Goal: Task Accomplishment & Management: Complete application form

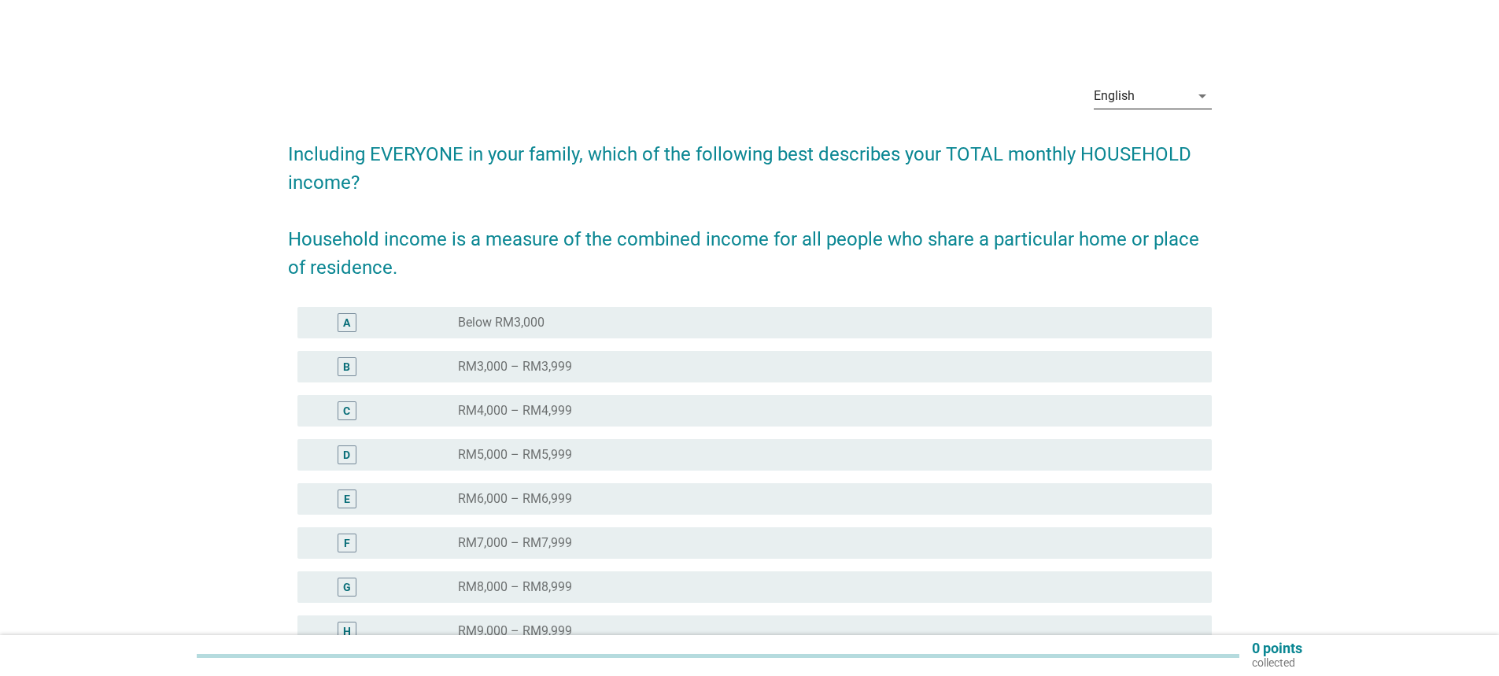
click at [1203, 98] on icon "arrow_drop_down" at bounding box center [1202, 96] width 19 height 19
click at [1166, 142] on div "Bahasa Melayu" at bounding box center [1151, 146] width 93 height 19
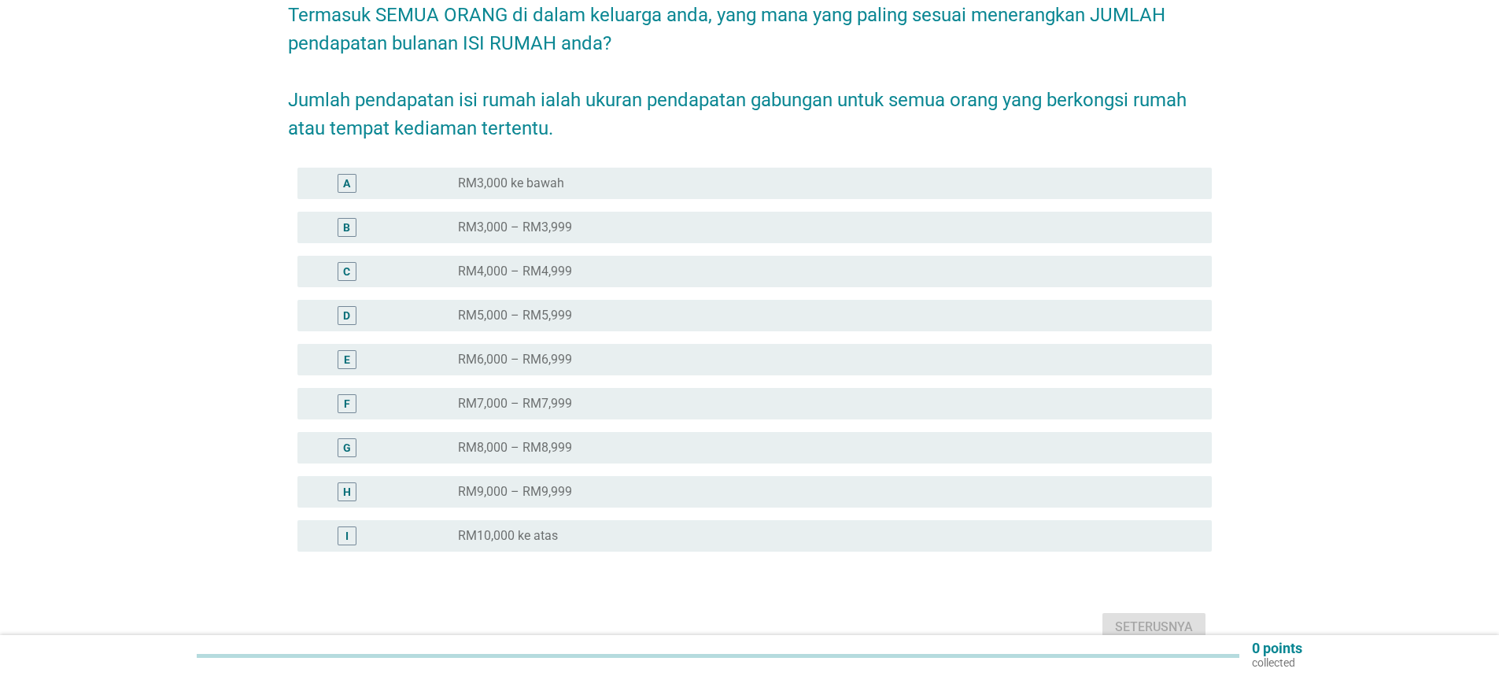
scroll to position [157, 0]
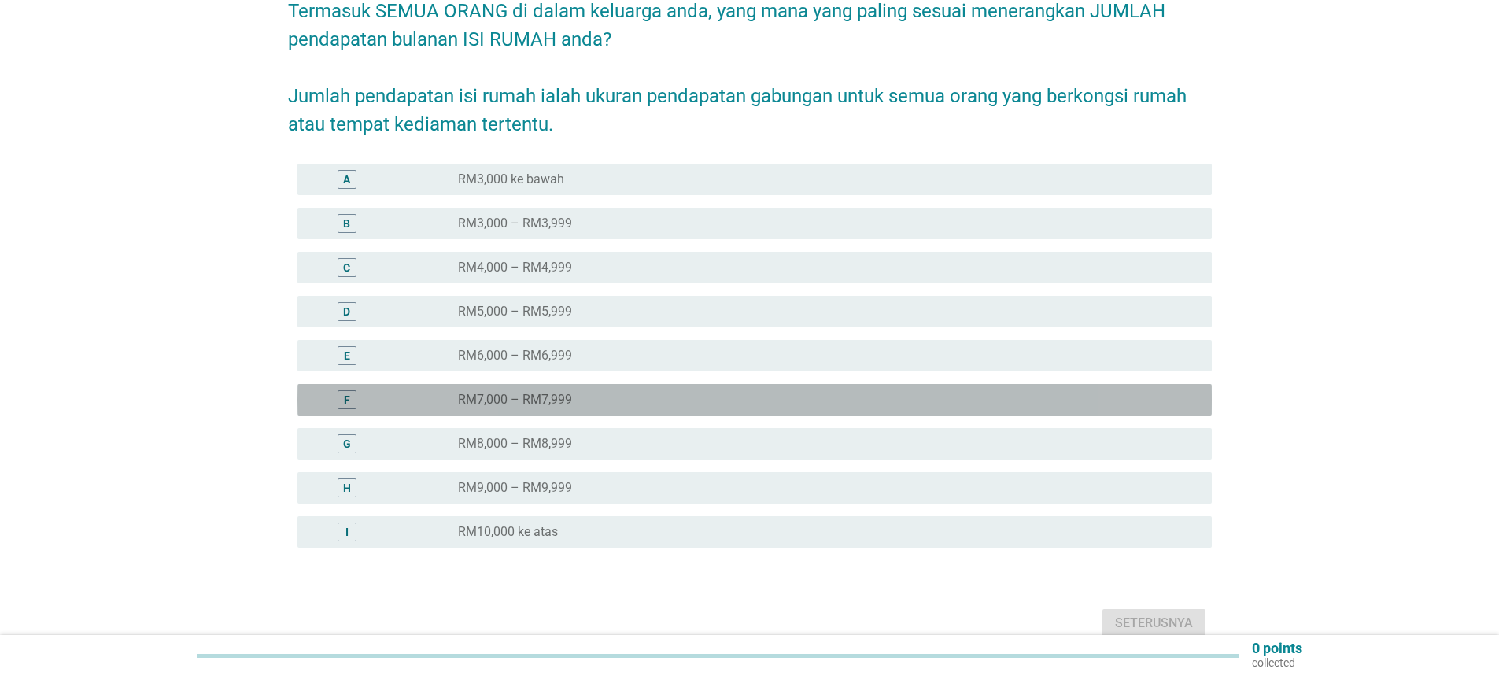
click at [539, 392] on label "RM7,000 – RM7,999" at bounding box center [515, 400] width 114 height 16
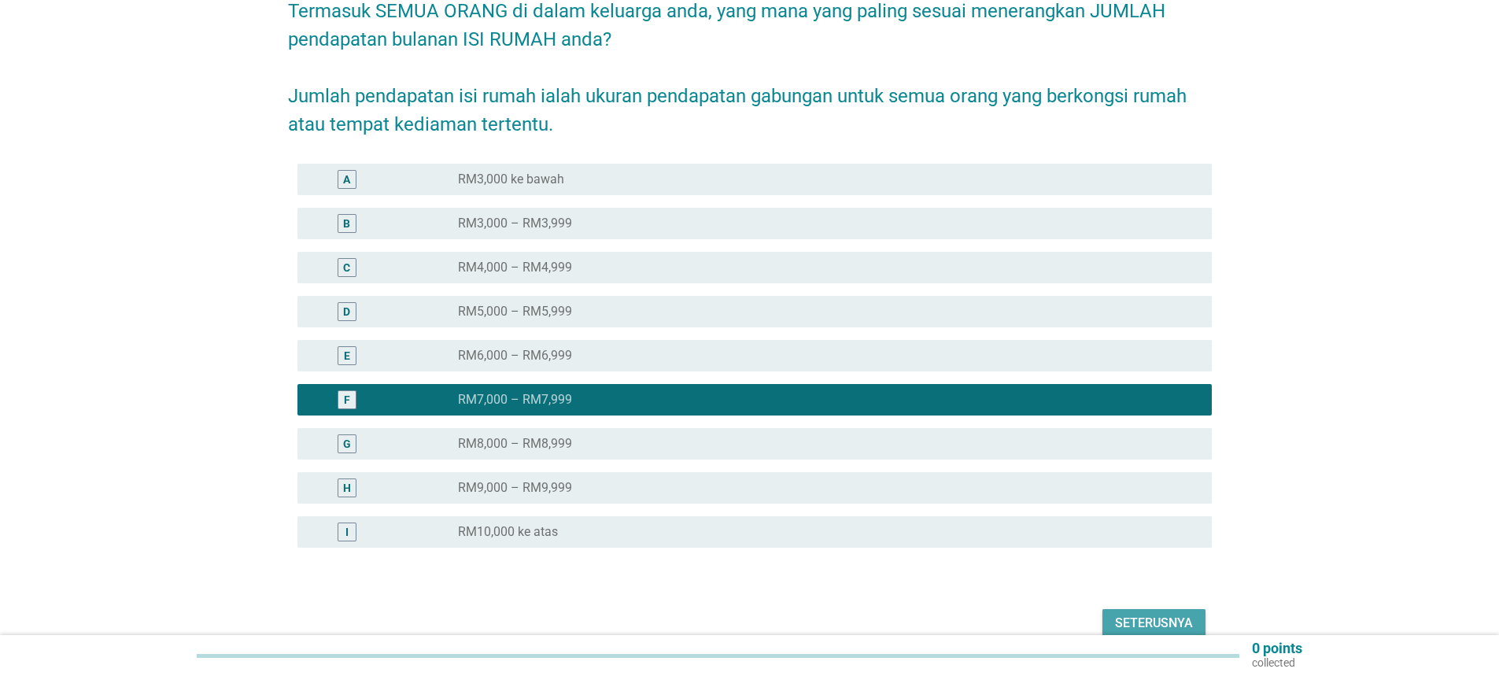
click at [1160, 614] on div "Seterusnya" at bounding box center [1154, 623] width 78 height 19
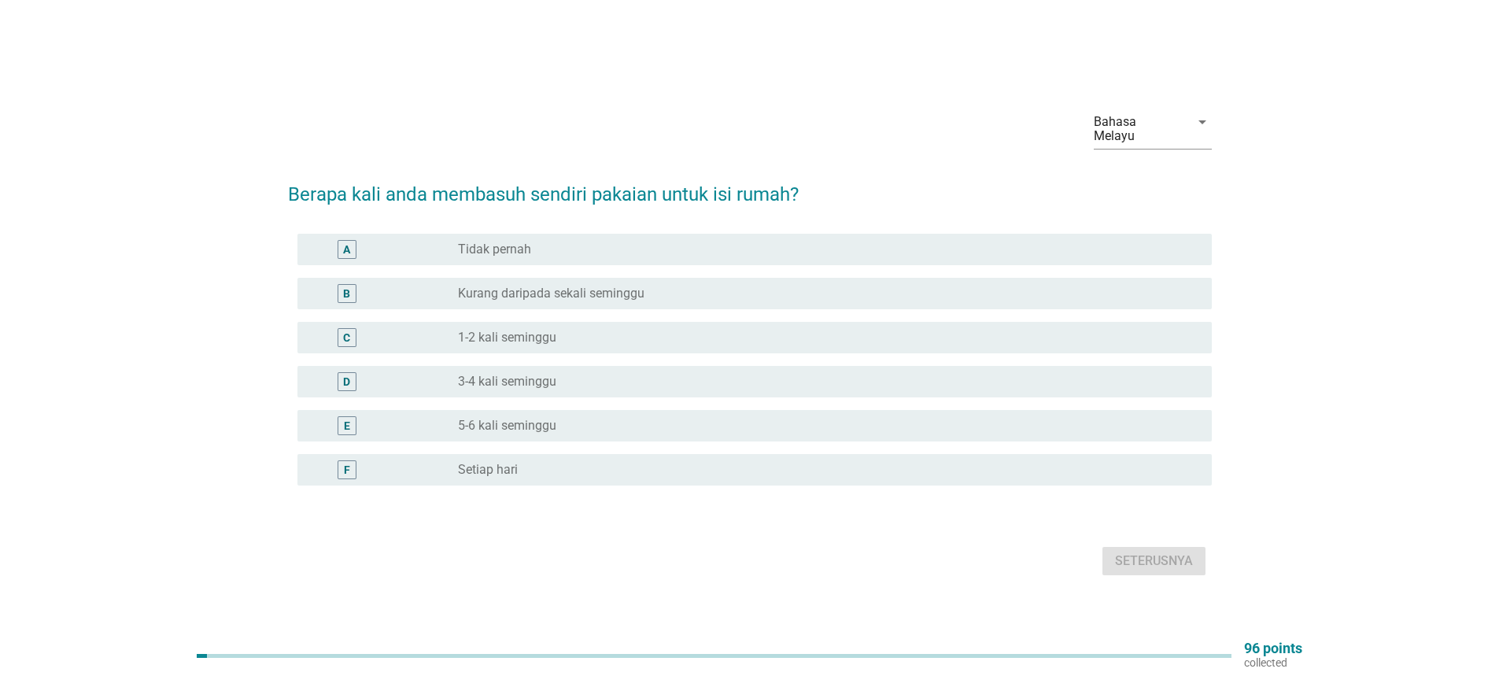
click at [506, 462] on label "Setiap hari" at bounding box center [488, 470] width 60 height 16
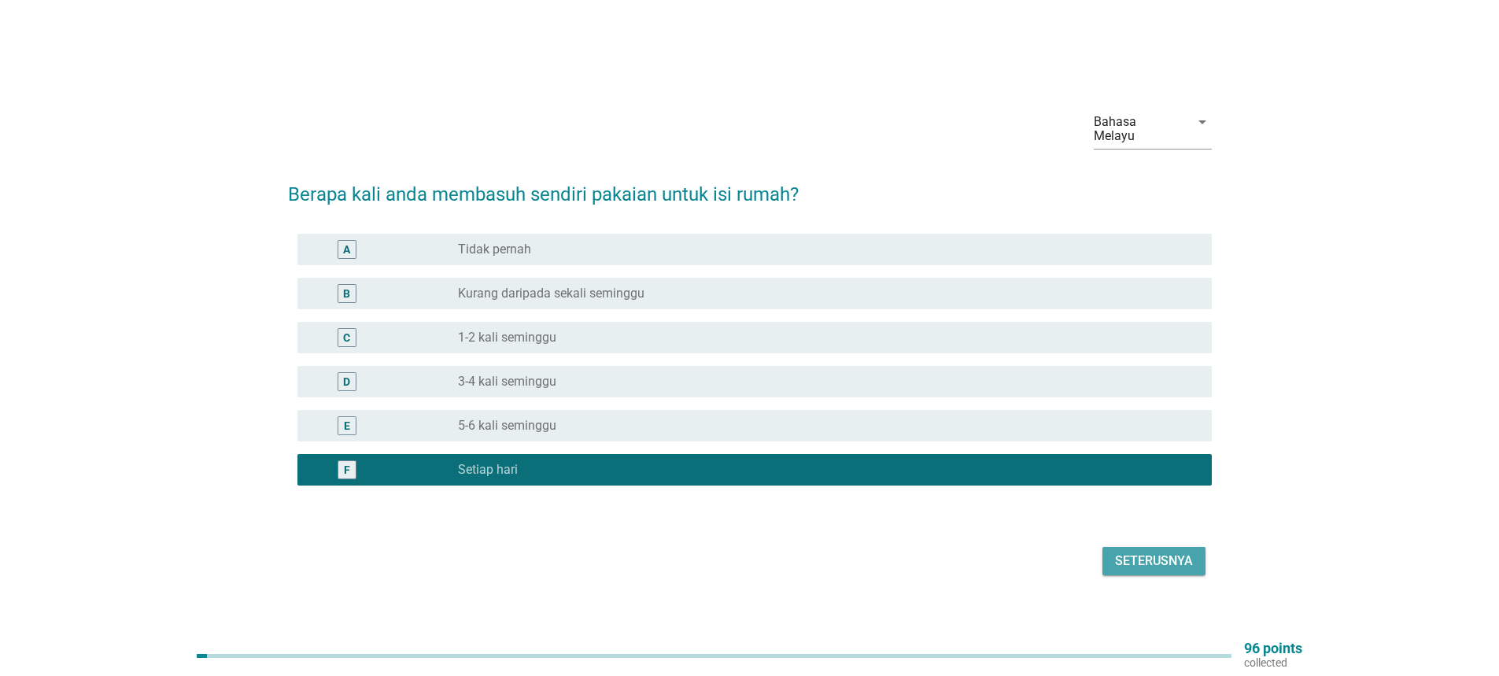
click at [1162, 552] on div "Seterusnya" at bounding box center [1154, 561] width 78 height 19
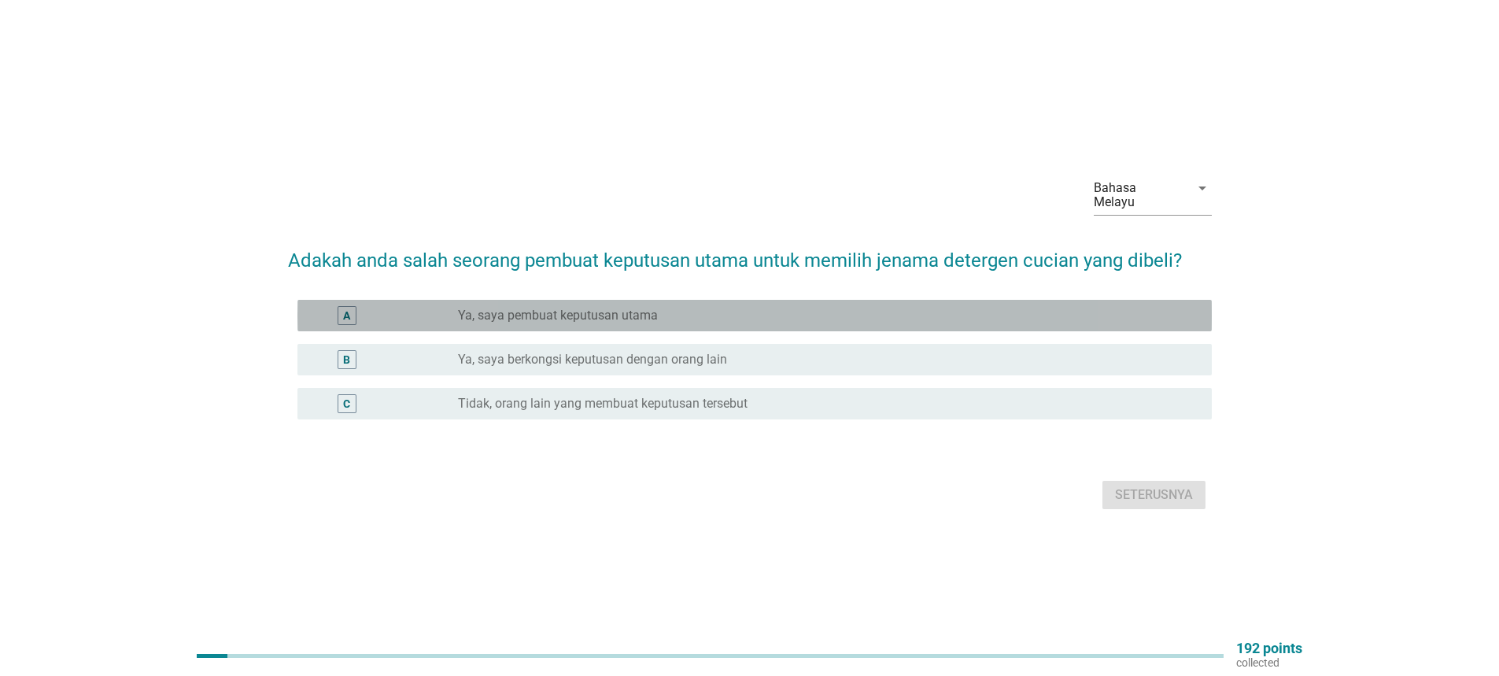
click at [352, 306] on div "A" at bounding box center [347, 315] width 19 height 19
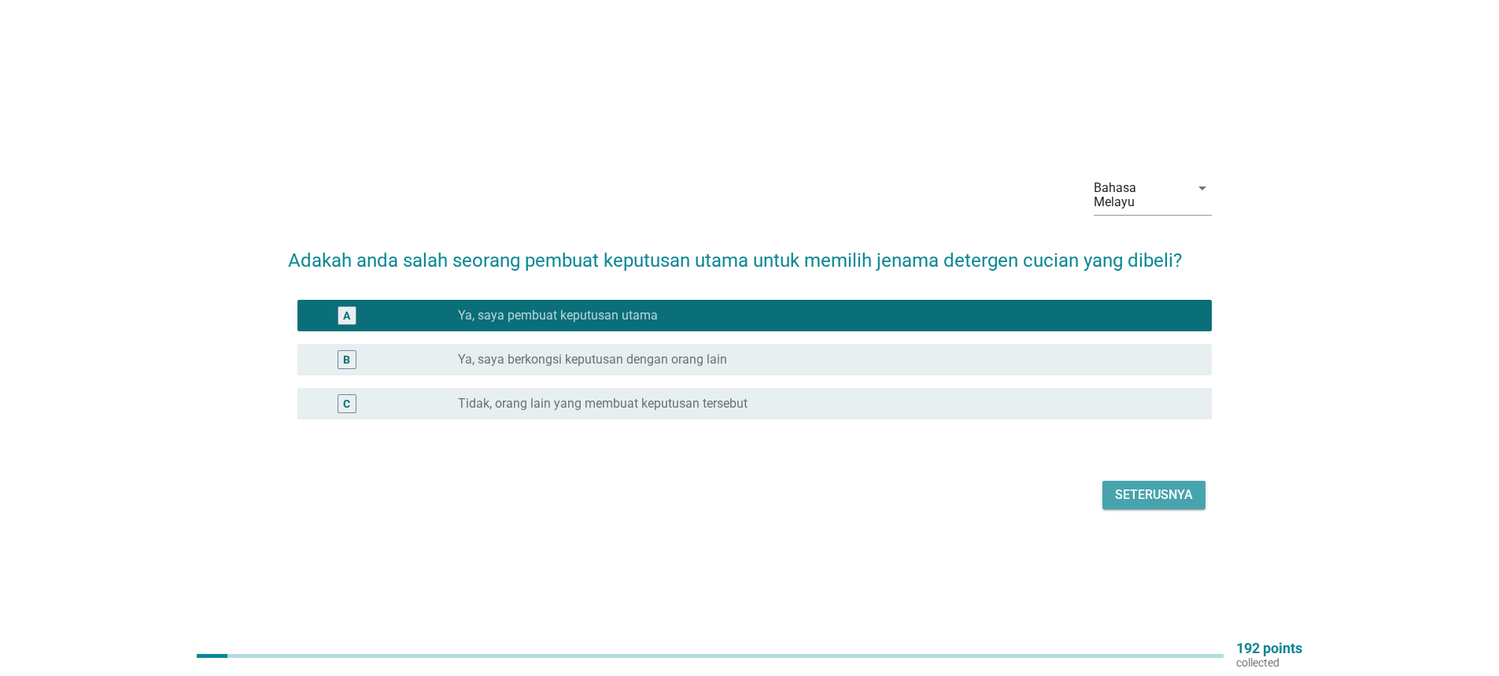
click at [1164, 485] on div "Seterusnya" at bounding box center [1154, 494] width 78 height 19
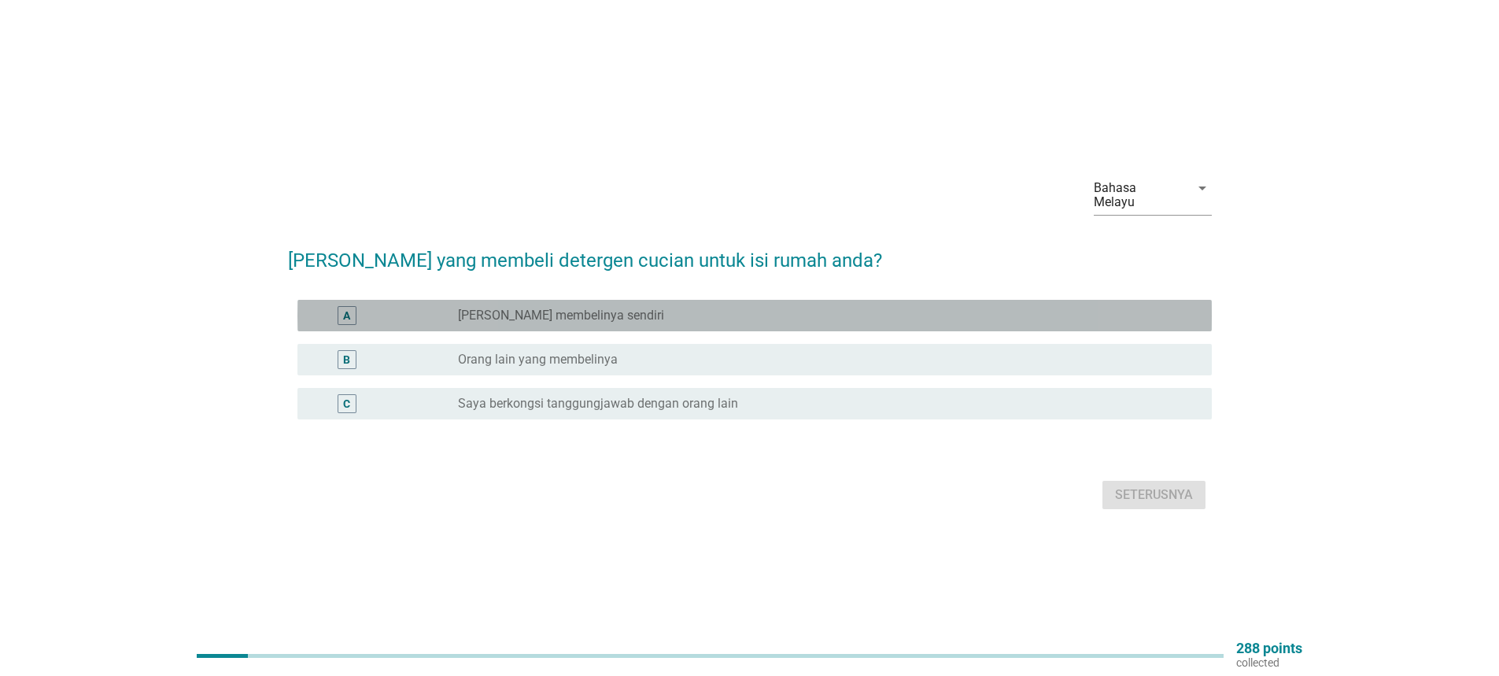
click at [348, 308] on div "A" at bounding box center [346, 315] width 7 height 17
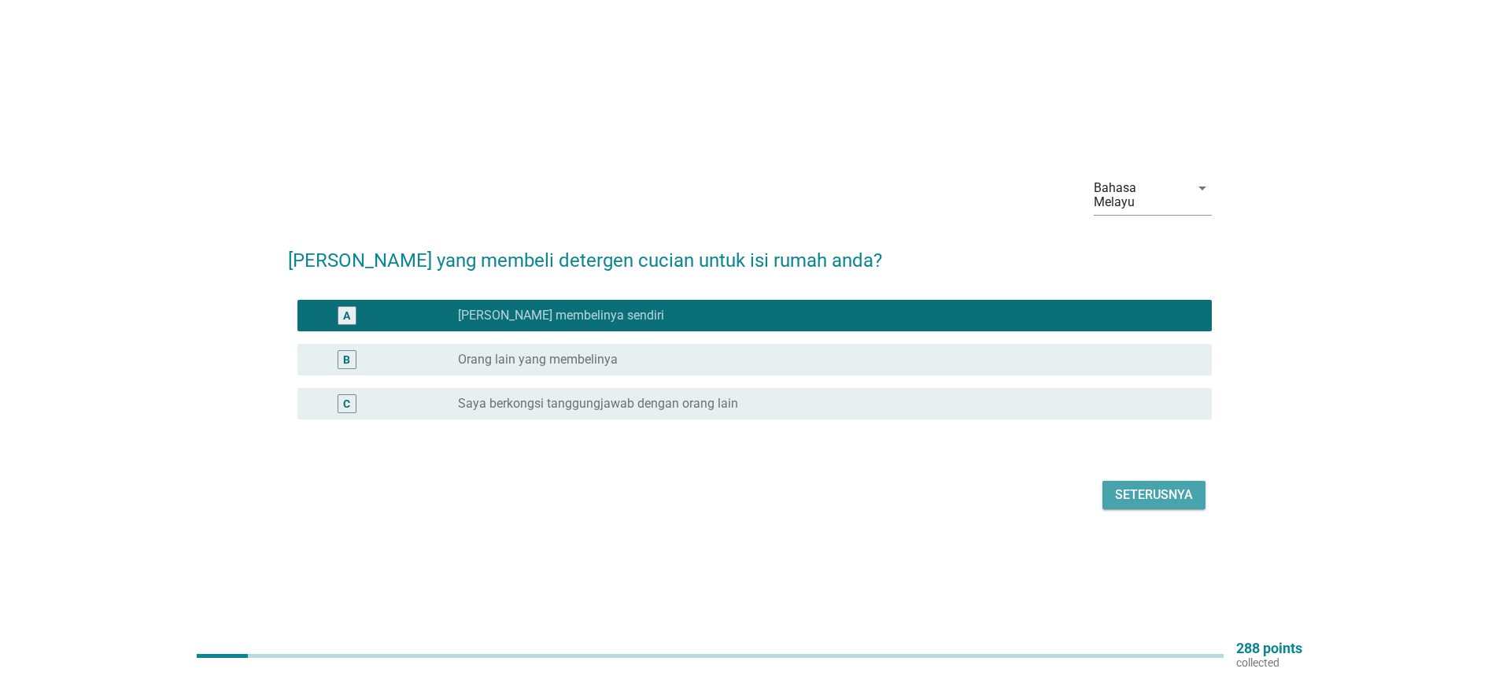
click at [1173, 493] on div "Seterusnya" at bounding box center [1154, 494] width 78 height 19
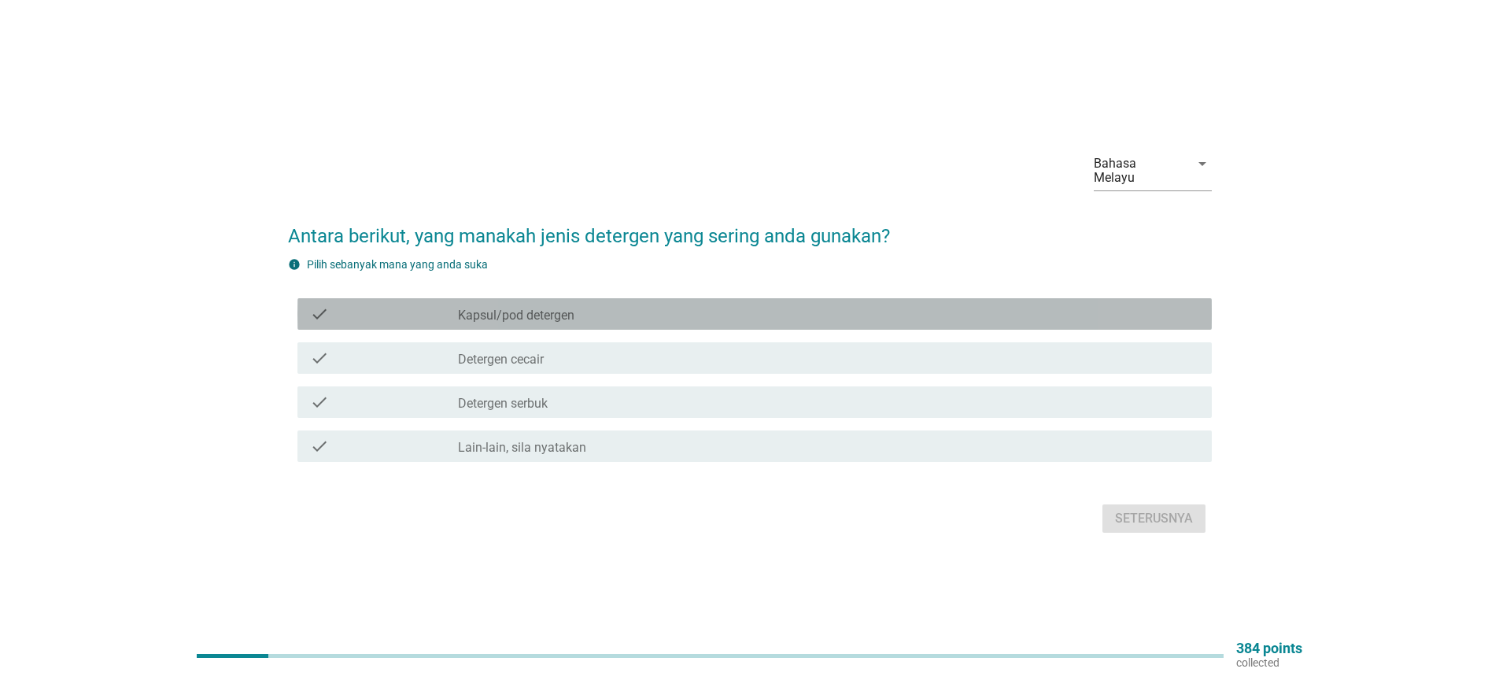
click at [568, 308] on label "Kapsul/pod detergen" at bounding box center [516, 316] width 116 height 16
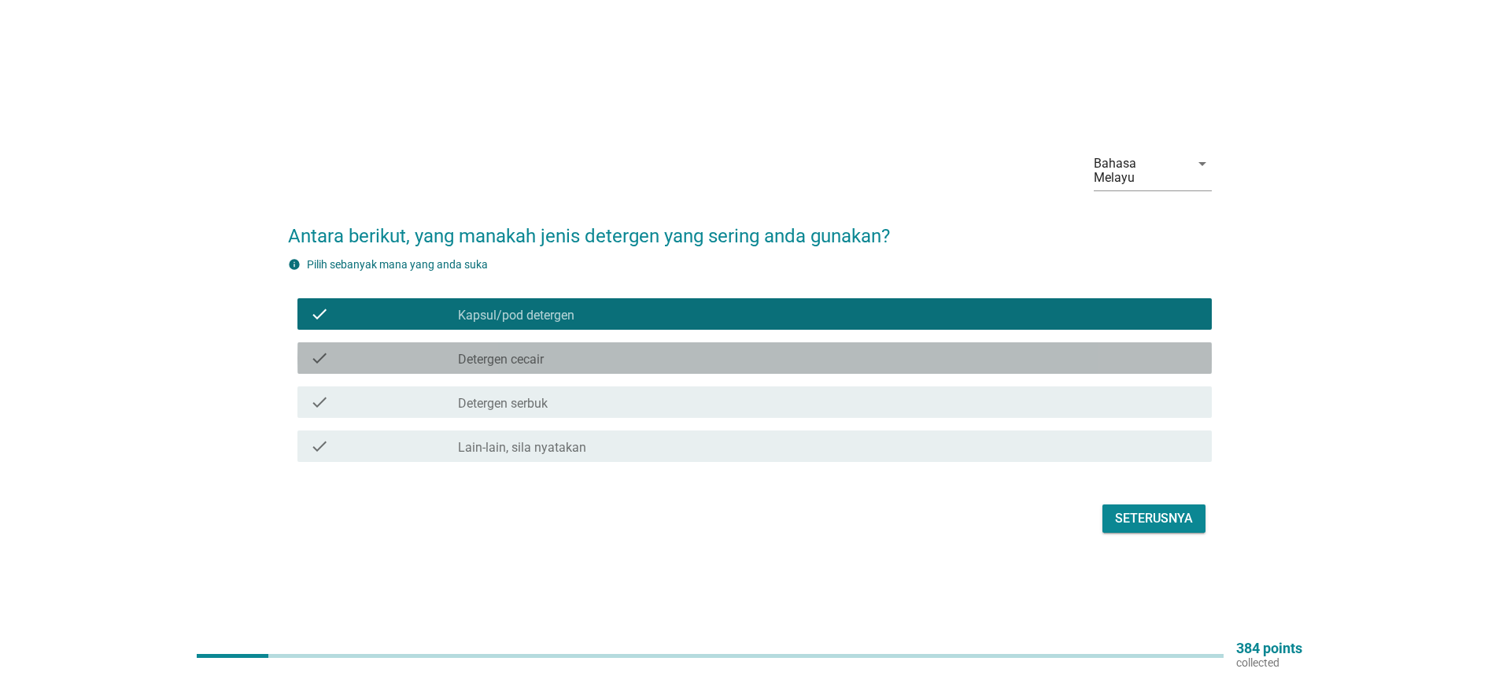
click at [550, 350] on div "check_box_outline_blank Detergen cecair" at bounding box center [828, 358] width 741 height 19
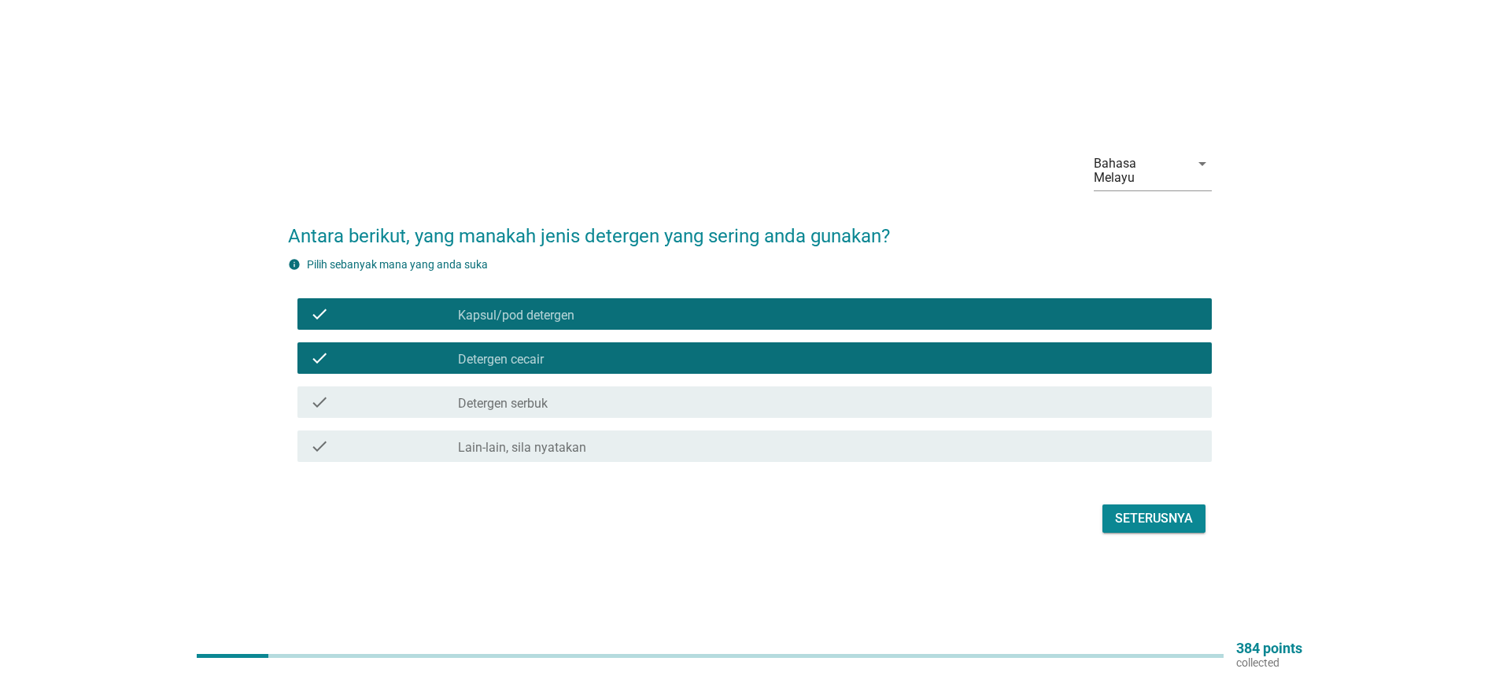
click at [551, 386] on div "check check_box_outline_blank Detergen serbuk" at bounding box center [754, 401] width 914 height 31
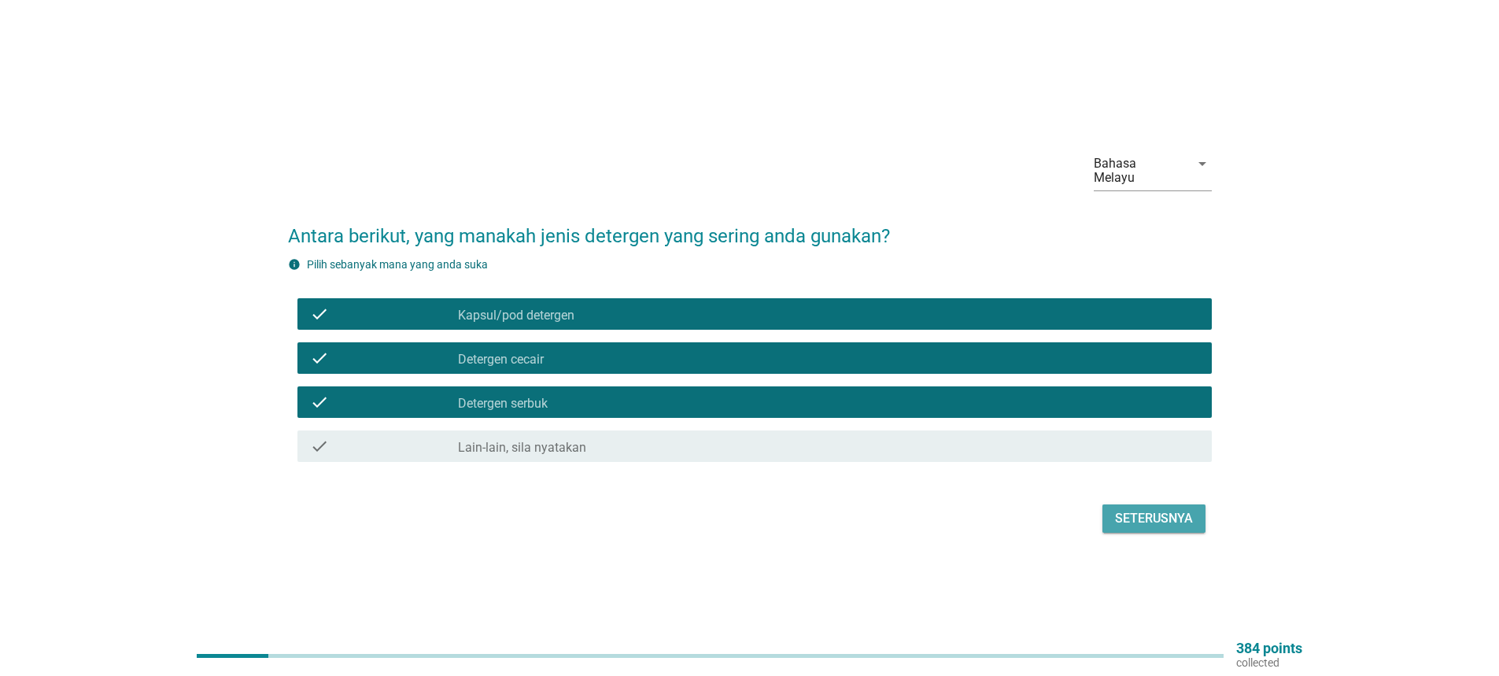
click at [1146, 512] on div "Seterusnya" at bounding box center [1154, 518] width 78 height 19
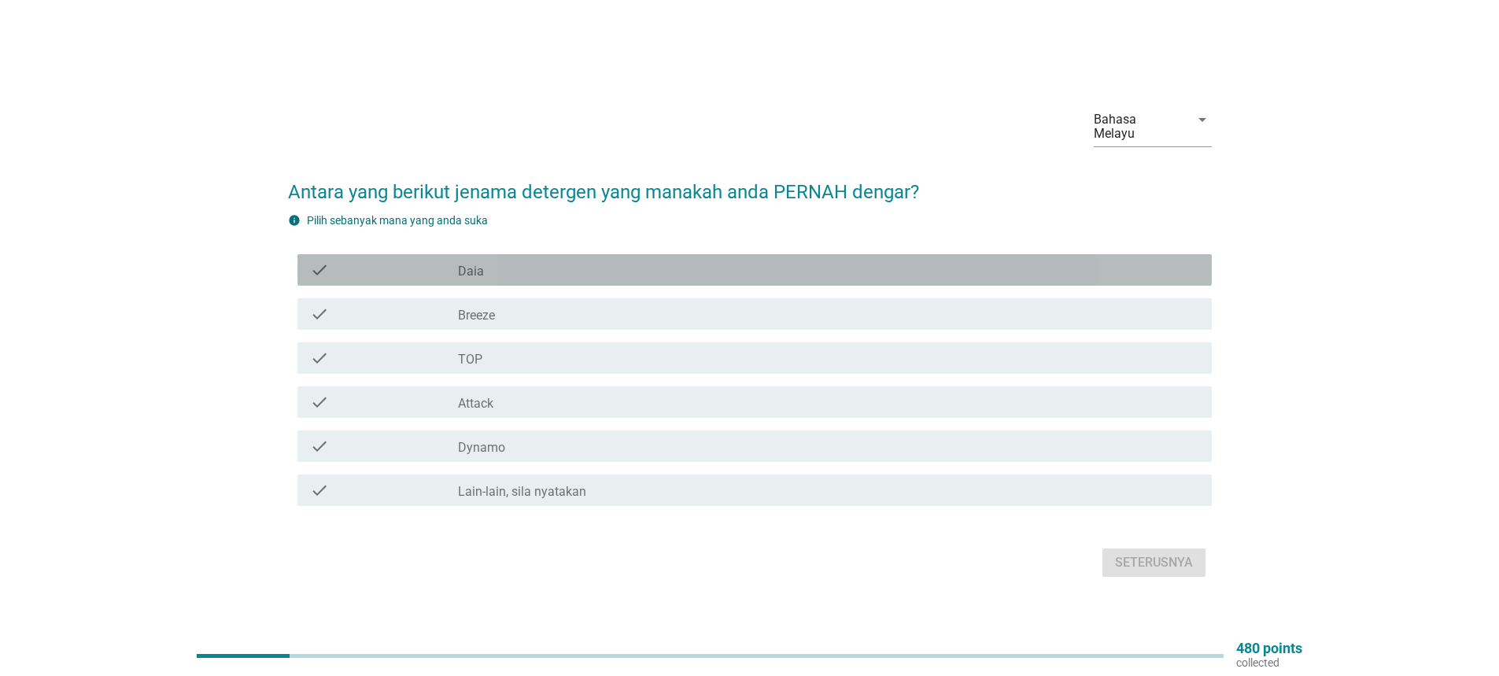
click at [484, 260] on div "check_box_outline_blank Daia" at bounding box center [828, 269] width 741 height 19
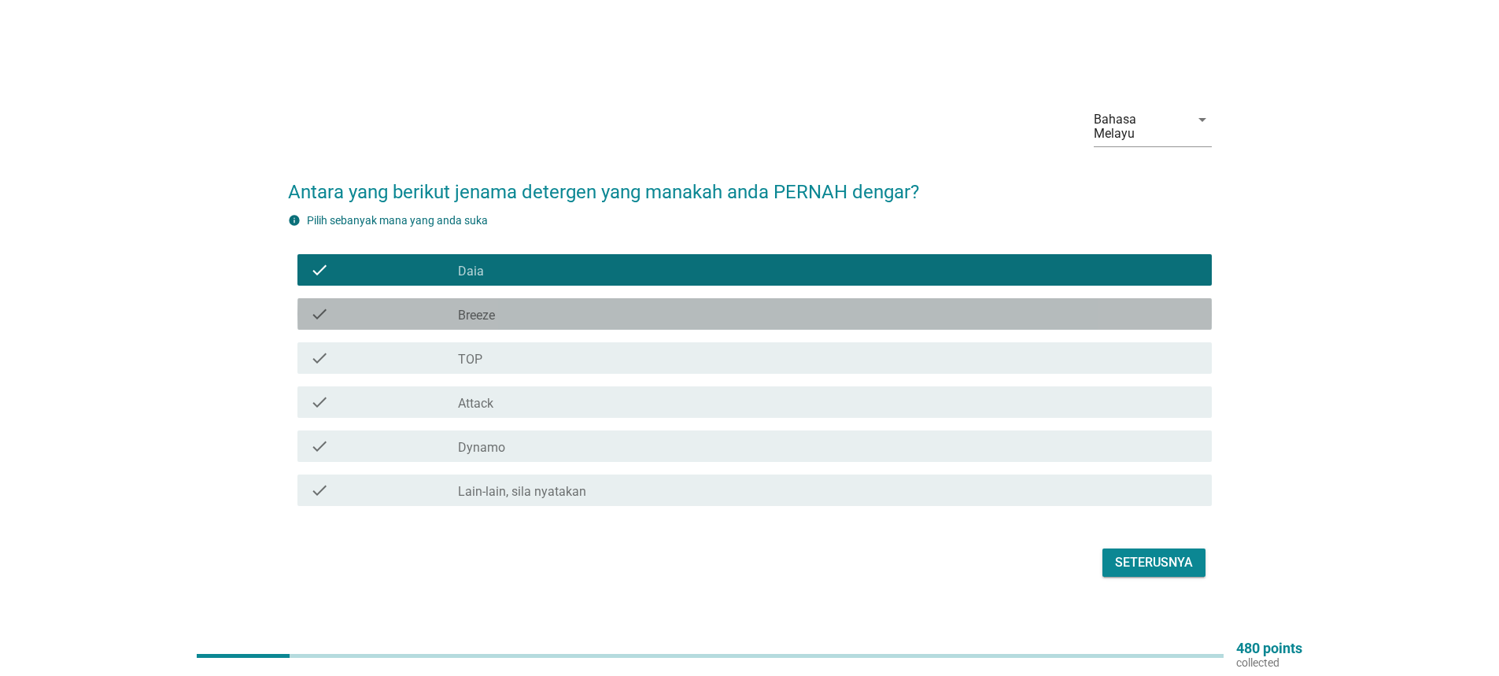
click at [493, 313] on label "Breeze" at bounding box center [476, 316] width 37 height 16
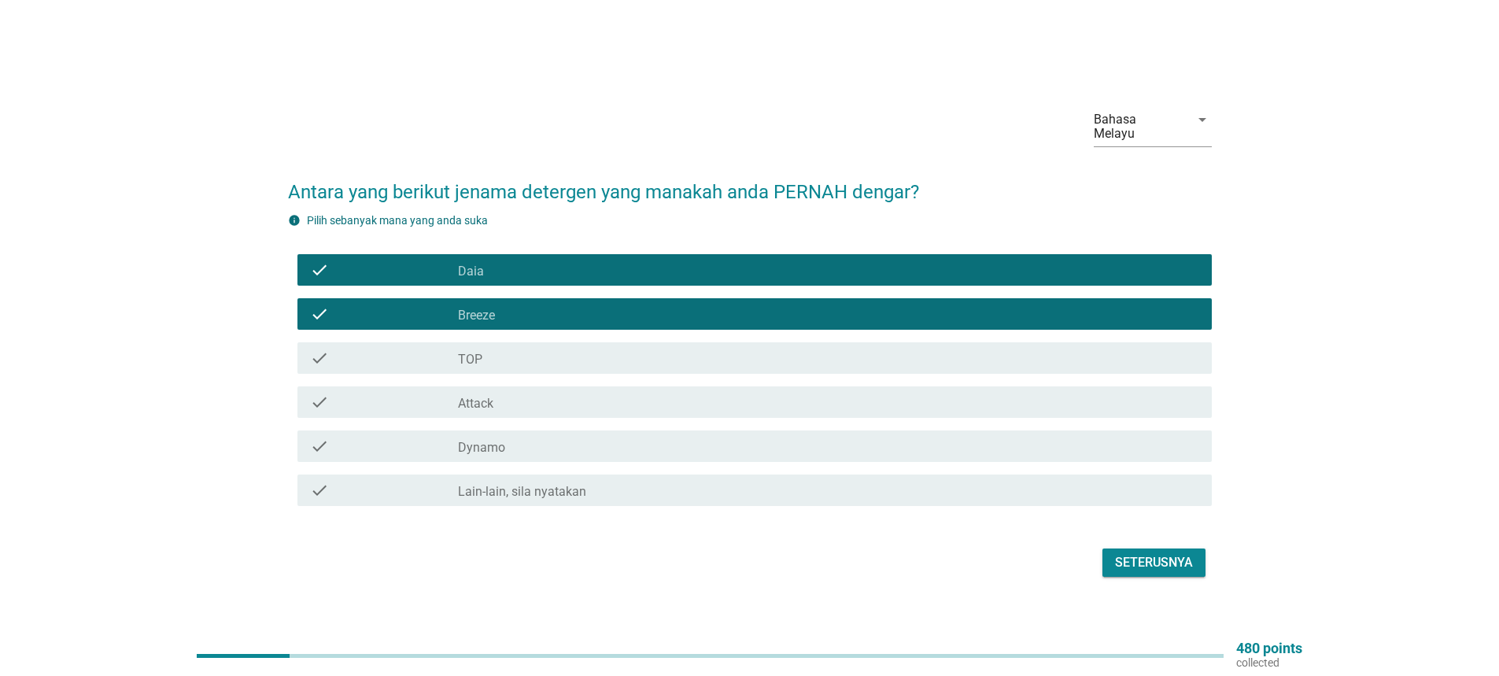
click at [511, 360] on div "check_box_outline_blank TOP" at bounding box center [828, 358] width 741 height 19
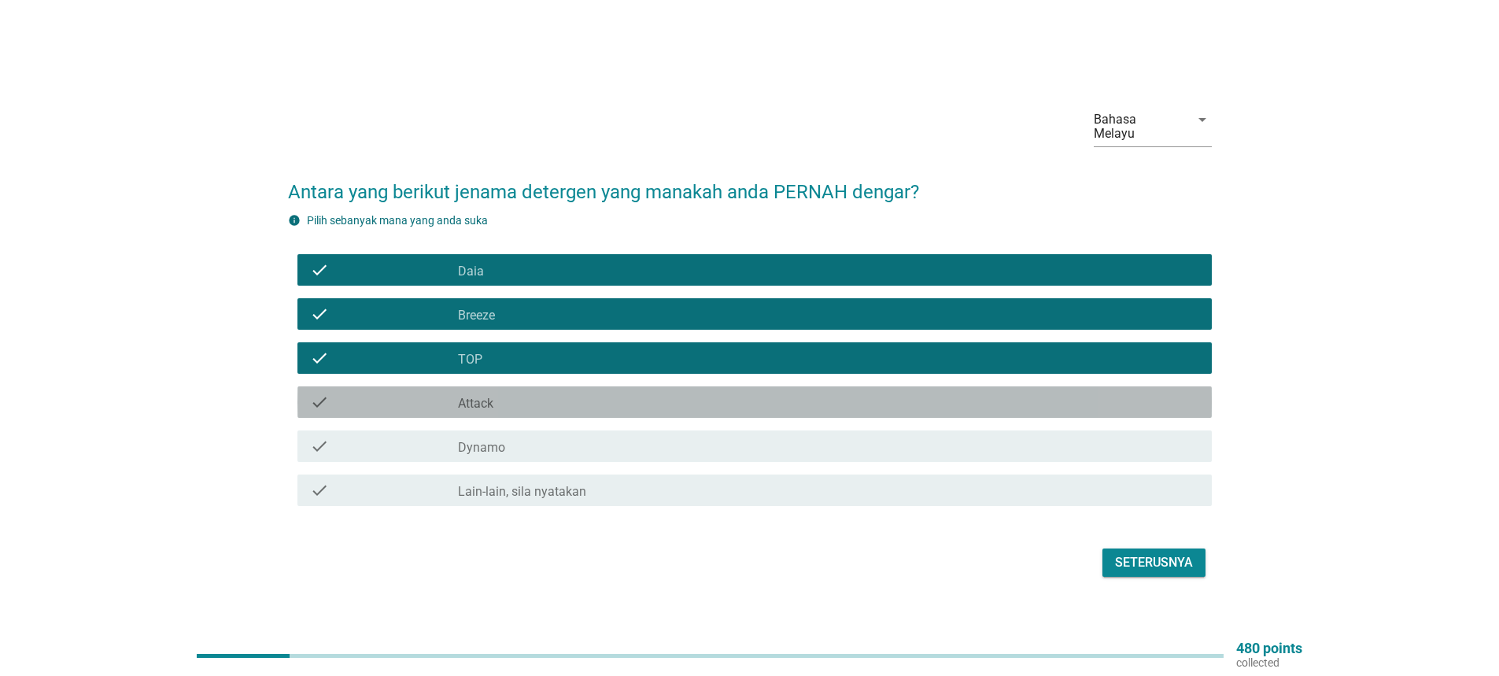
click at [494, 393] on div "check_box_outline_blank Attack" at bounding box center [828, 402] width 741 height 19
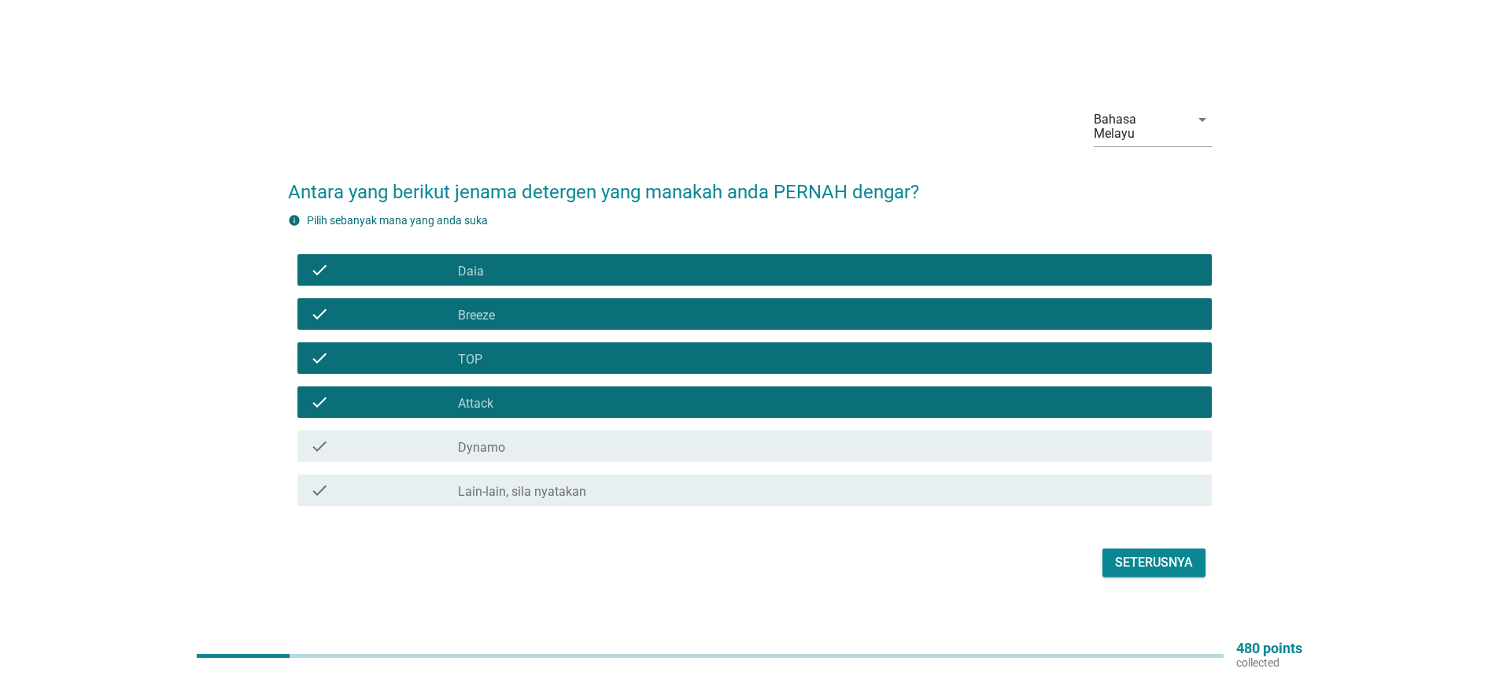
click at [539, 444] on div "check_box_outline_blank Dynamo" at bounding box center [828, 446] width 741 height 19
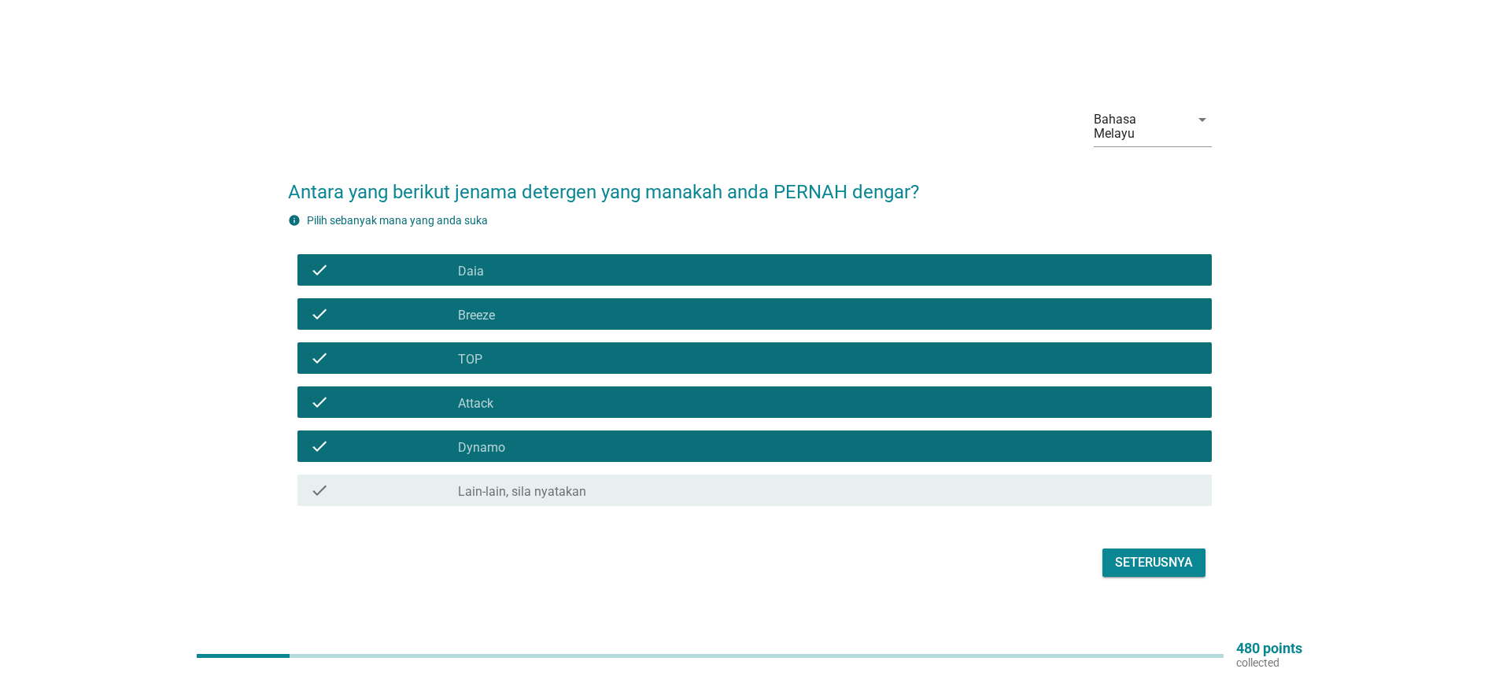
click at [1168, 559] on div "Seterusnya" at bounding box center [1154, 562] width 78 height 19
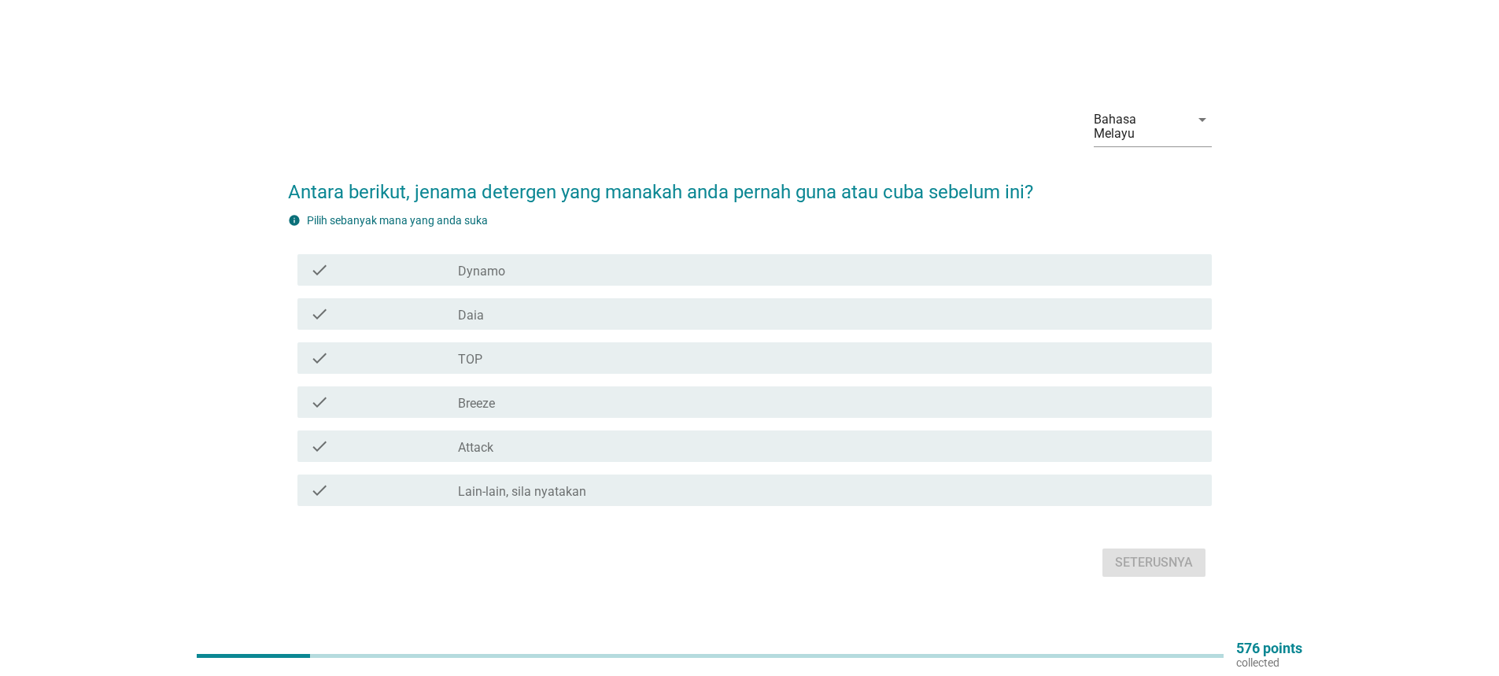
click at [483, 267] on label "Dynamo" at bounding box center [481, 272] width 47 height 16
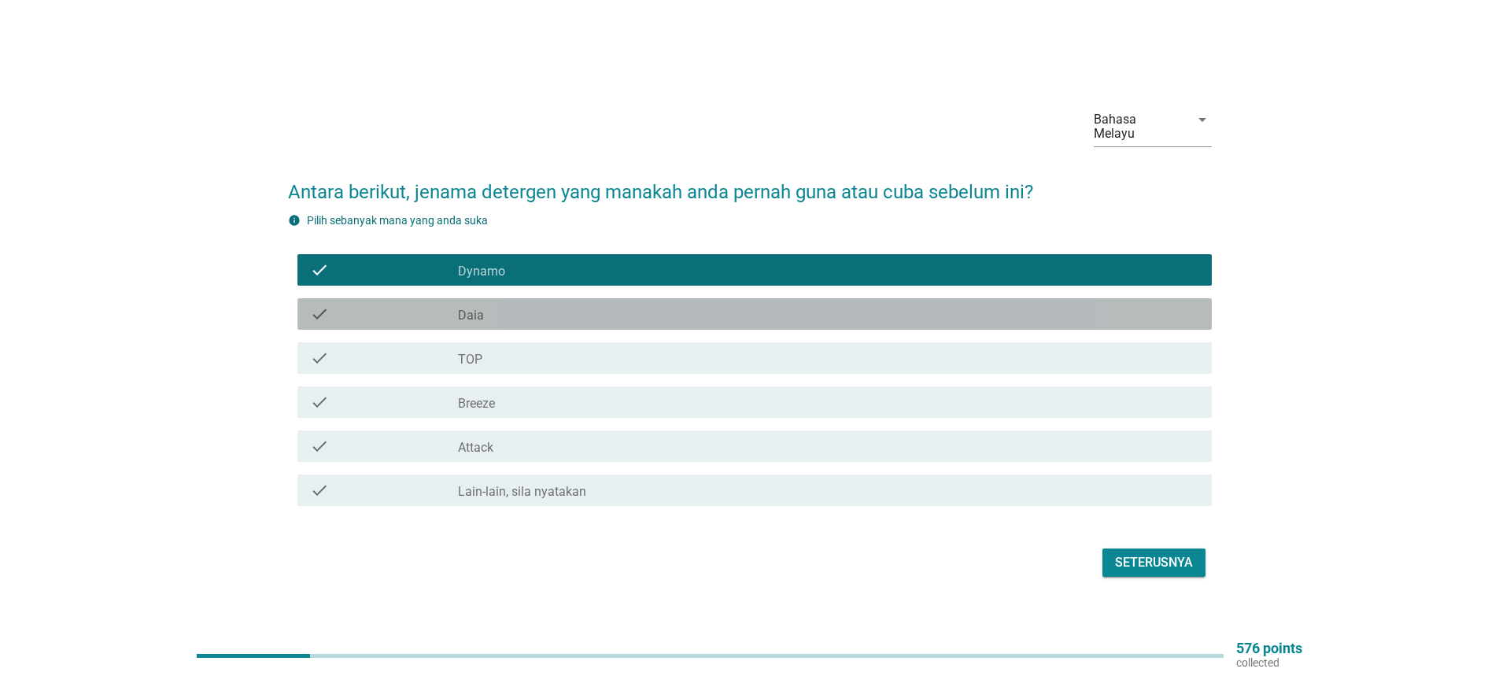
click at [467, 311] on label "Daia" at bounding box center [471, 316] width 26 height 16
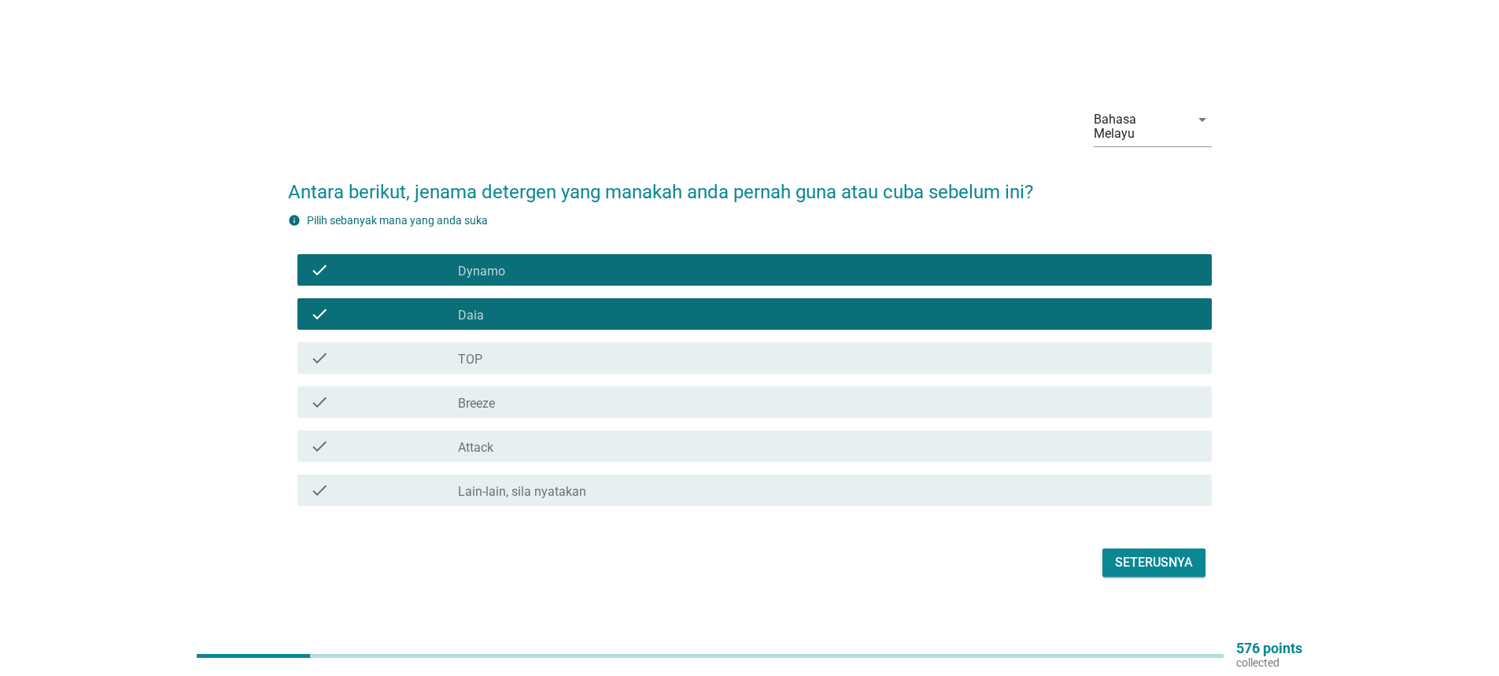
click at [488, 349] on div "check_box_outline_blank TOP" at bounding box center [828, 358] width 741 height 19
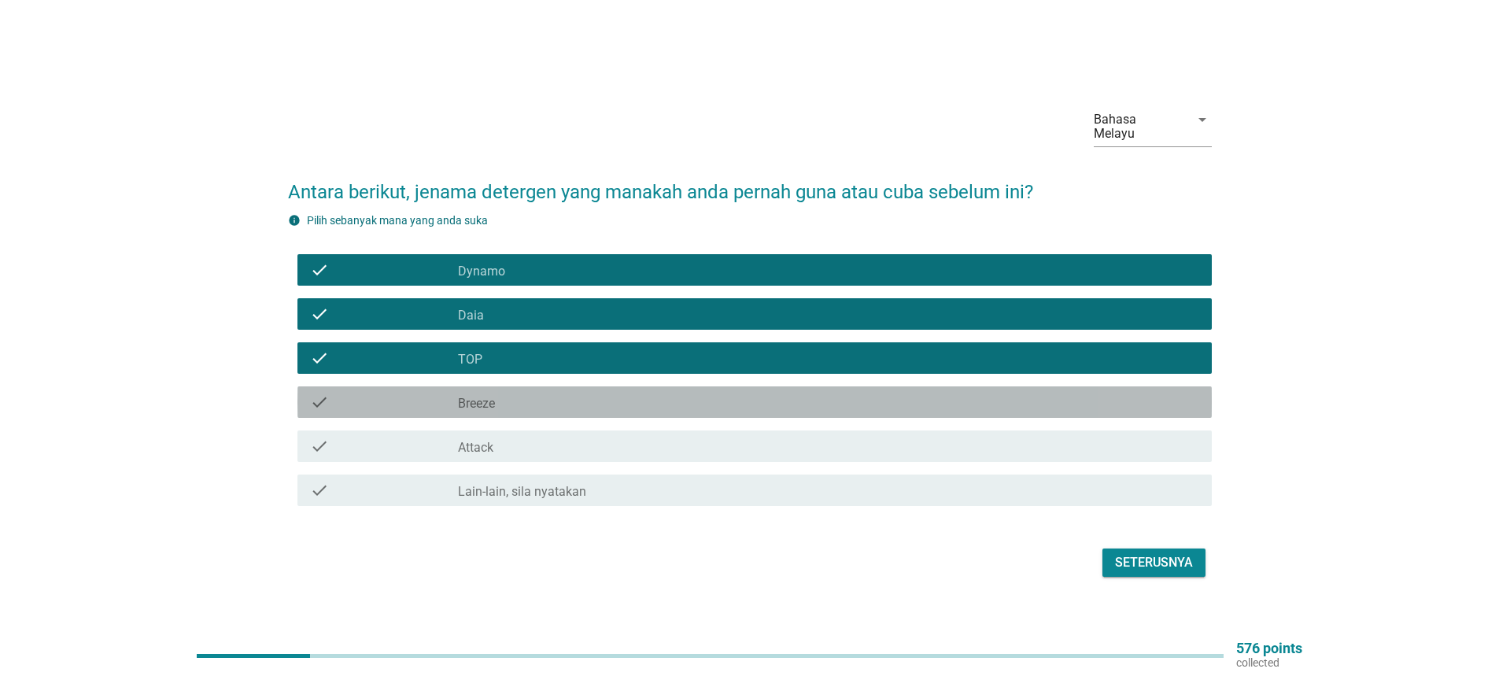
click at [463, 396] on label "Breeze" at bounding box center [476, 404] width 37 height 16
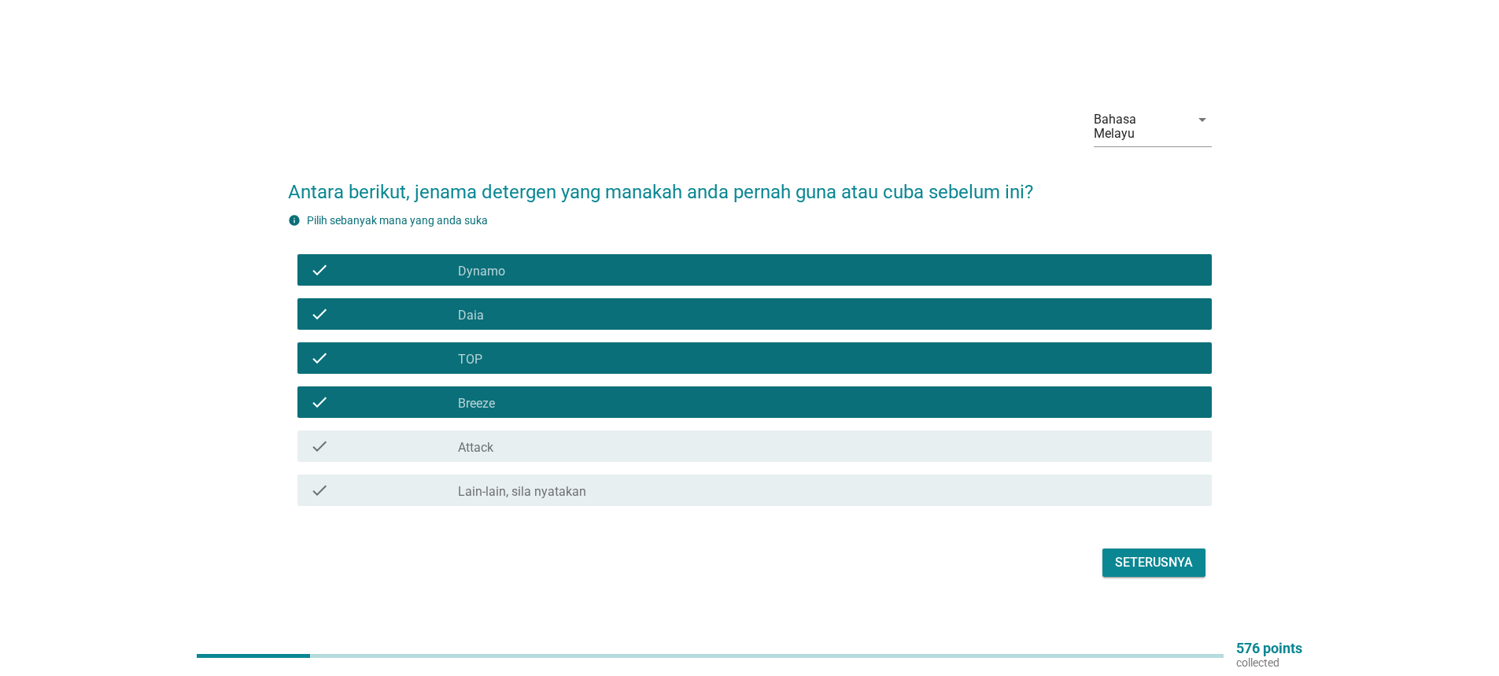
click at [493, 448] on label "Attack" at bounding box center [475, 448] width 35 height 16
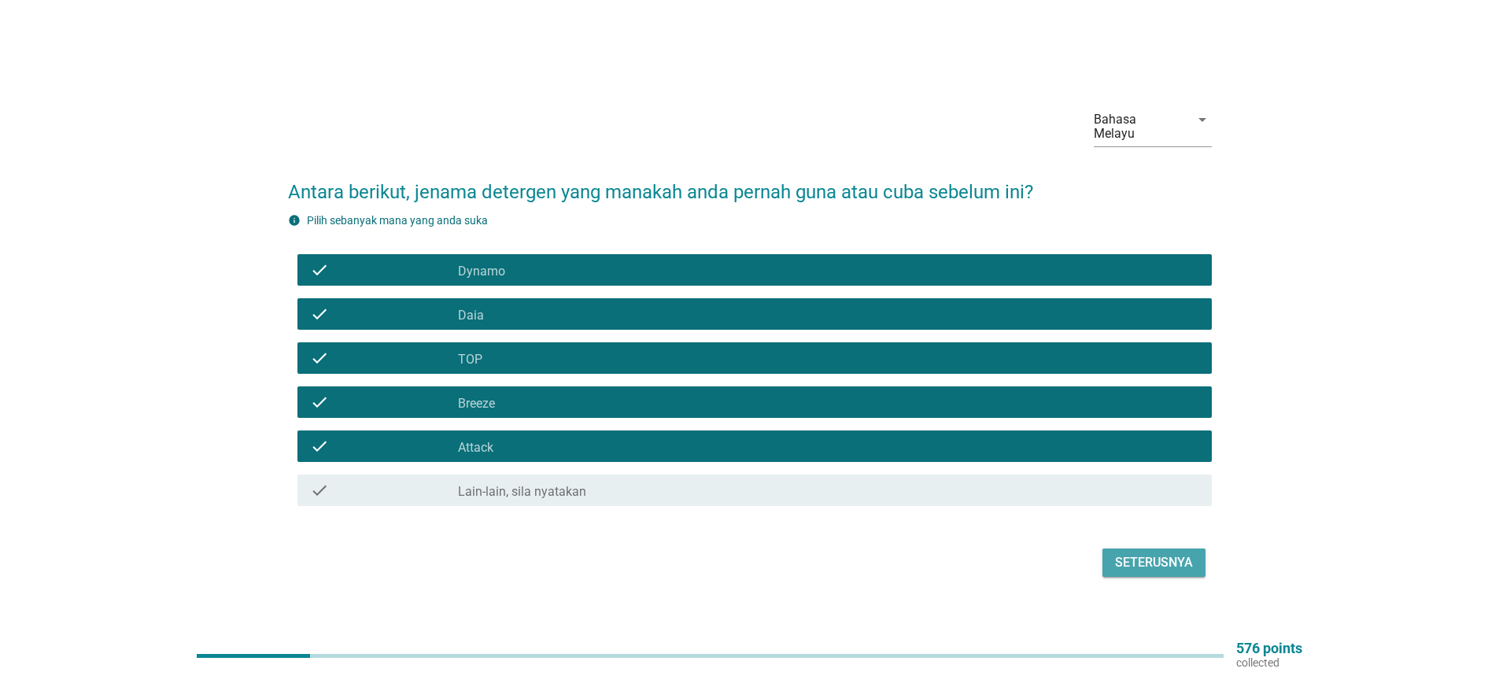
click at [1146, 564] on div "Seterusnya" at bounding box center [1154, 562] width 78 height 19
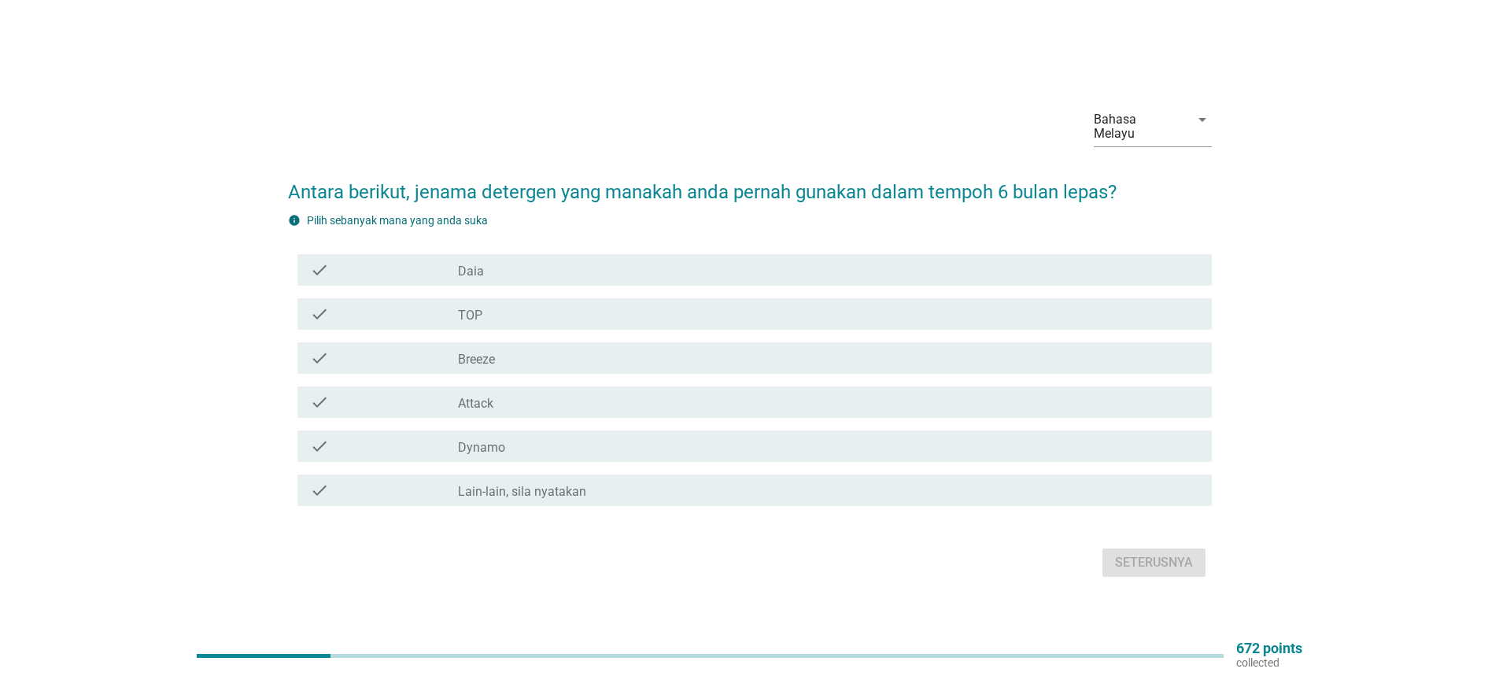
click at [474, 264] on label "Daia" at bounding box center [471, 272] width 26 height 16
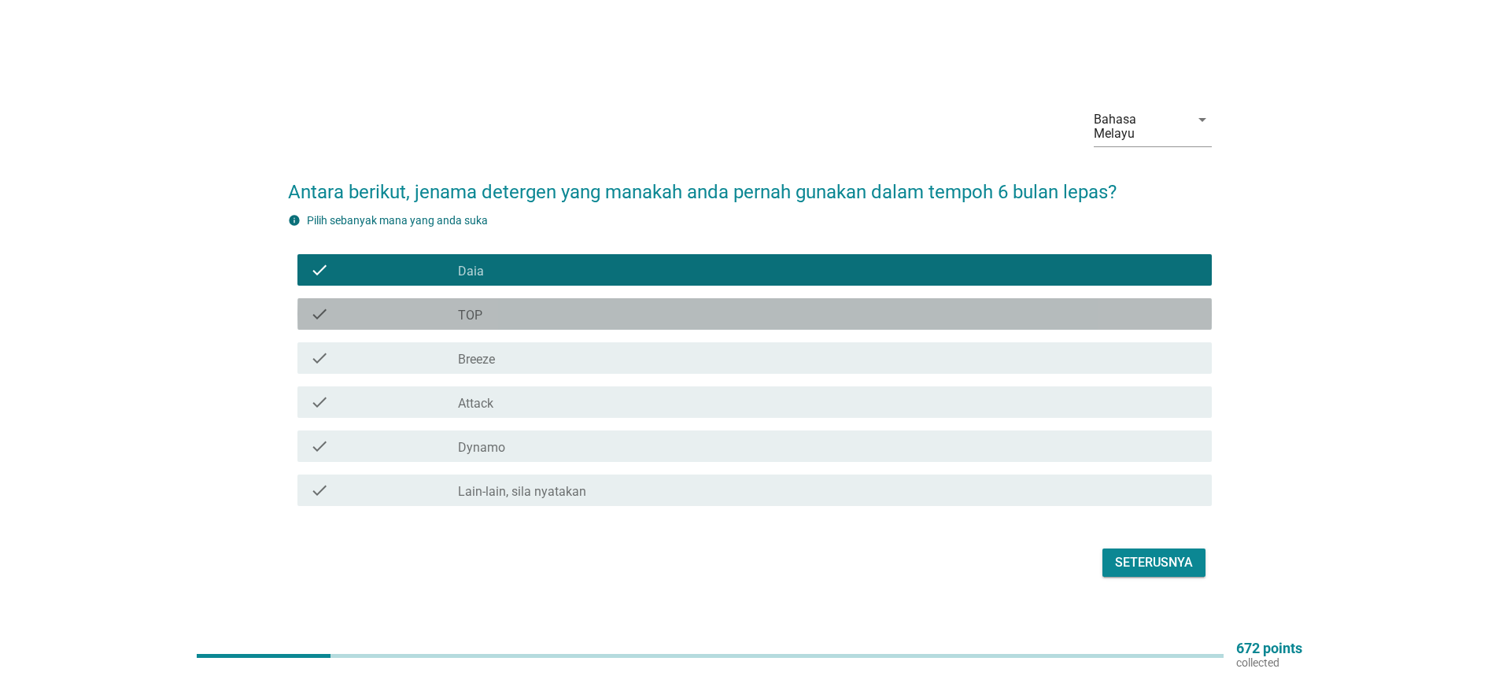
click at [486, 304] on div "check_box TOP" at bounding box center [828, 313] width 741 height 19
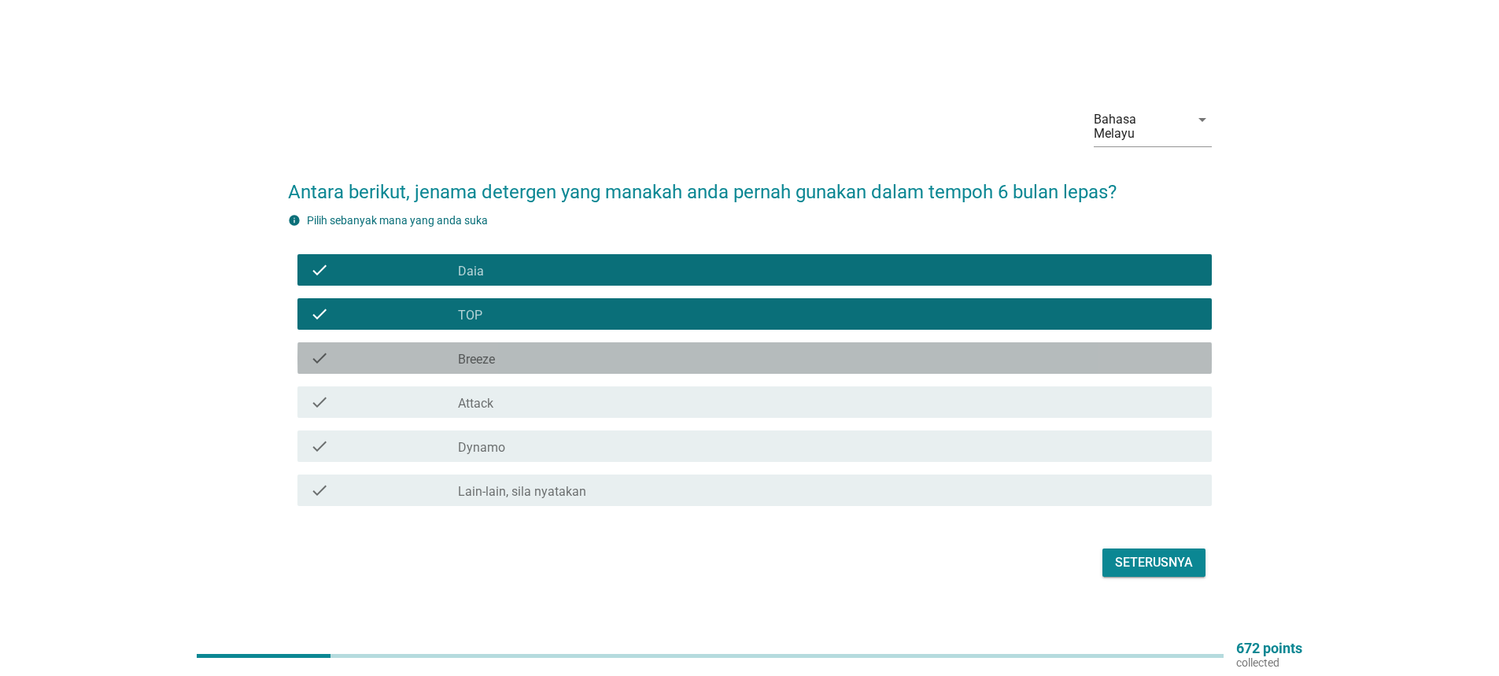
click at [488, 352] on label "Breeze" at bounding box center [476, 360] width 37 height 16
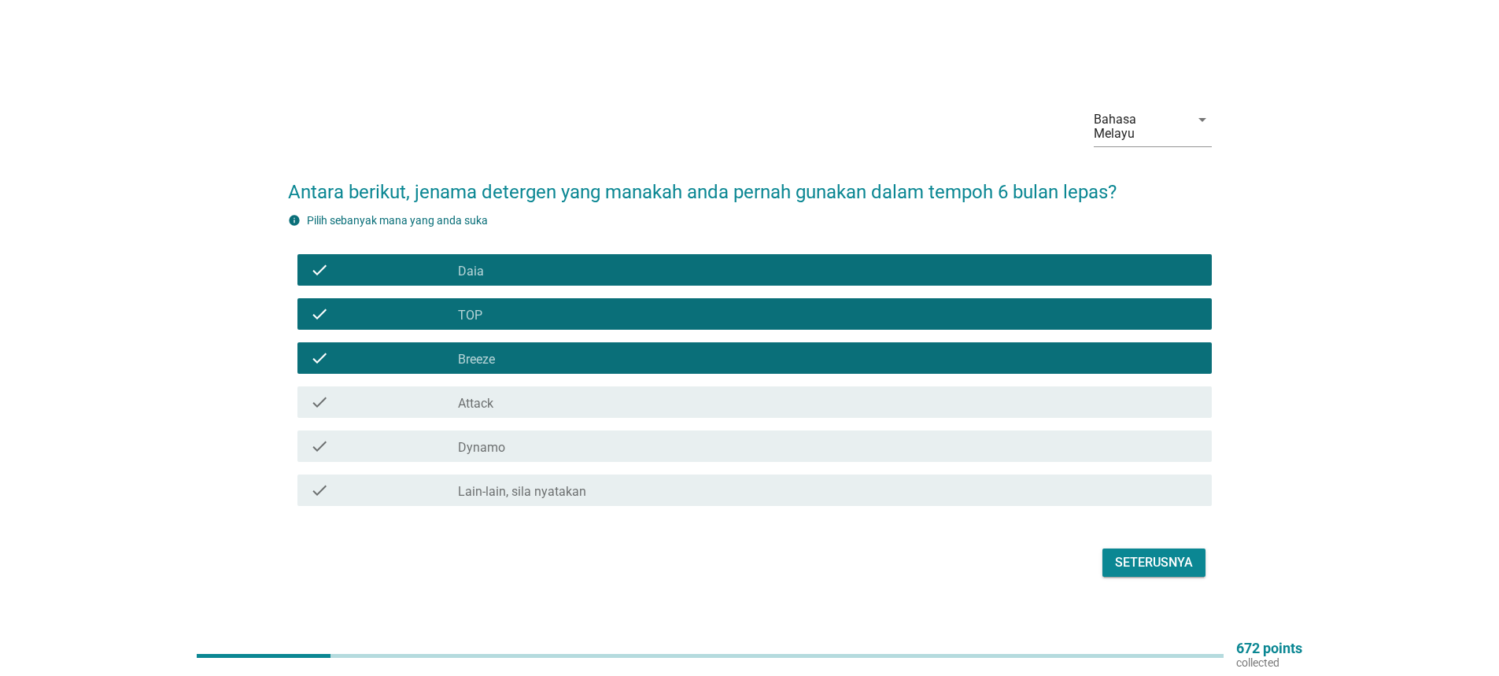
click at [473, 396] on label "Attack" at bounding box center [475, 404] width 35 height 16
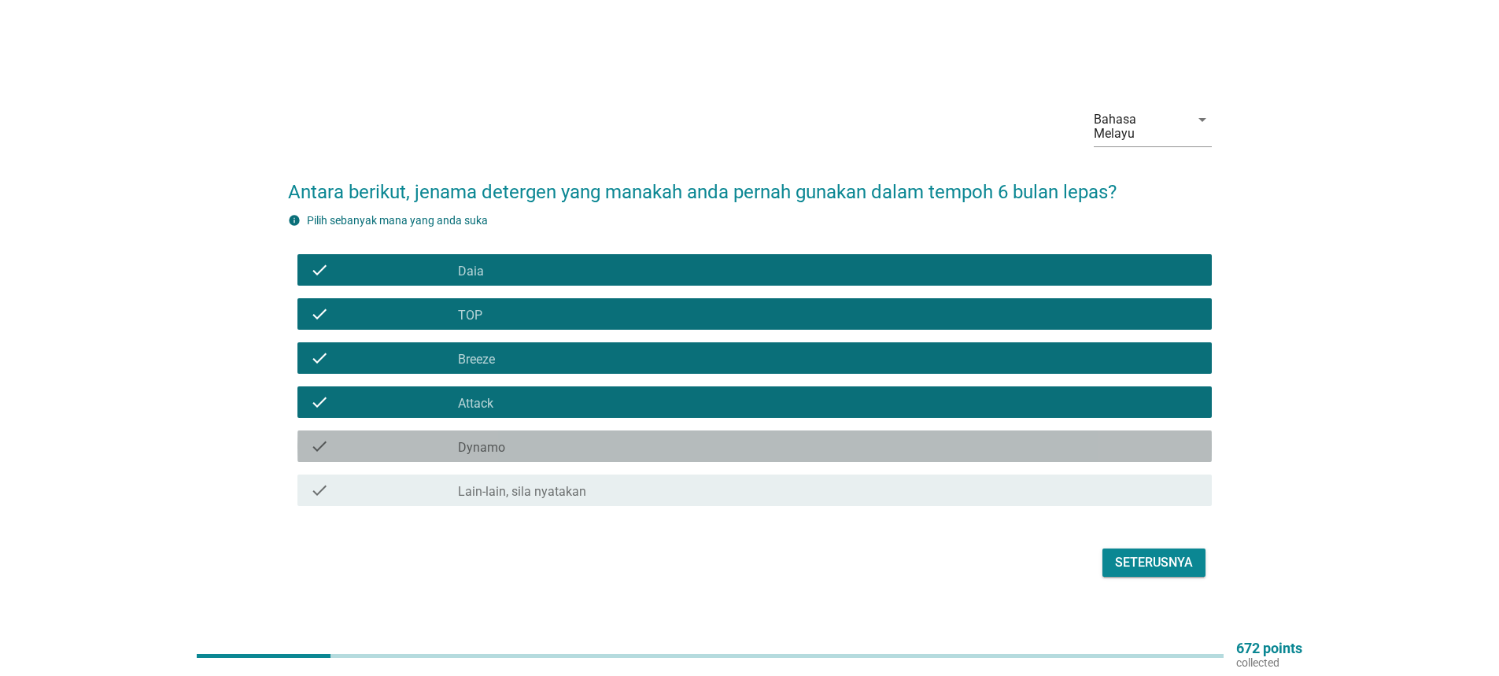
click at [467, 440] on label "Dynamo" at bounding box center [481, 448] width 47 height 16
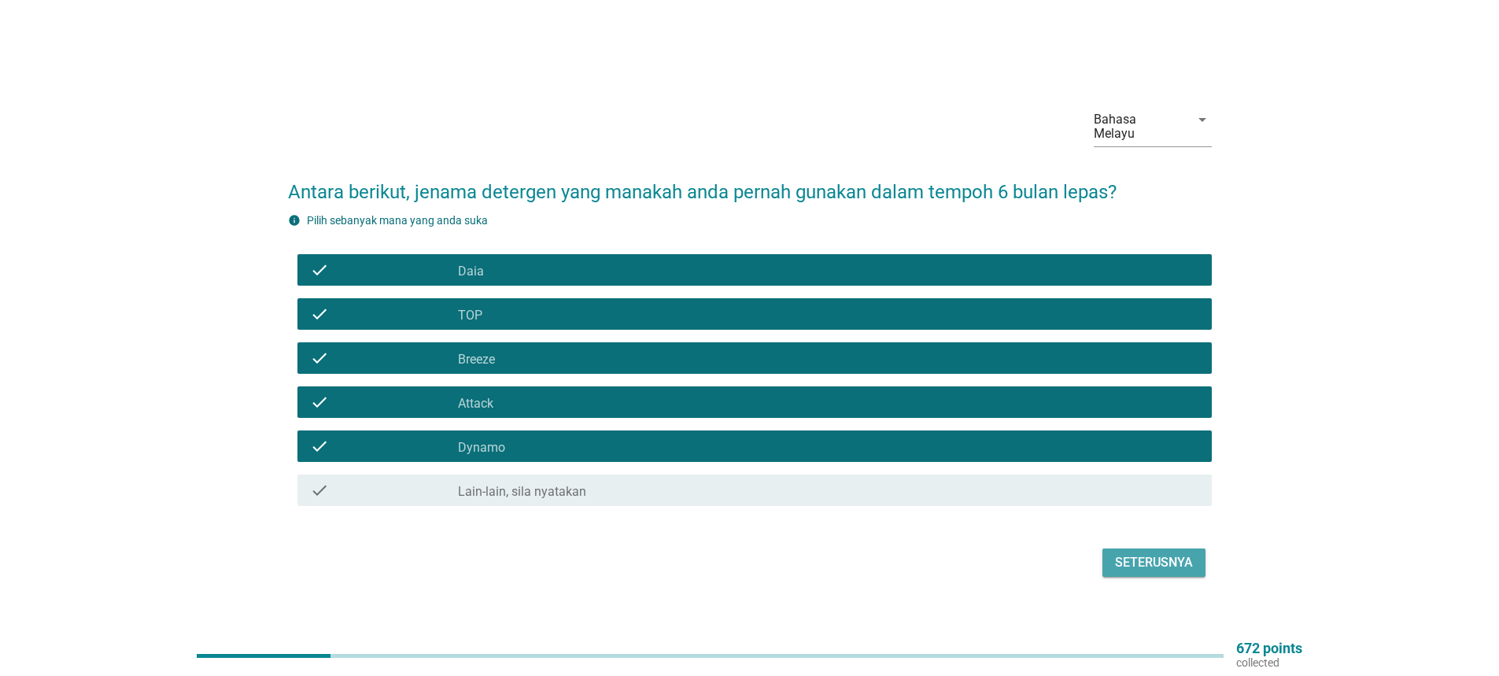
click at [1128, 558] on div "Seterusnya" at bounding box center [1154, 562] width 78 height 19
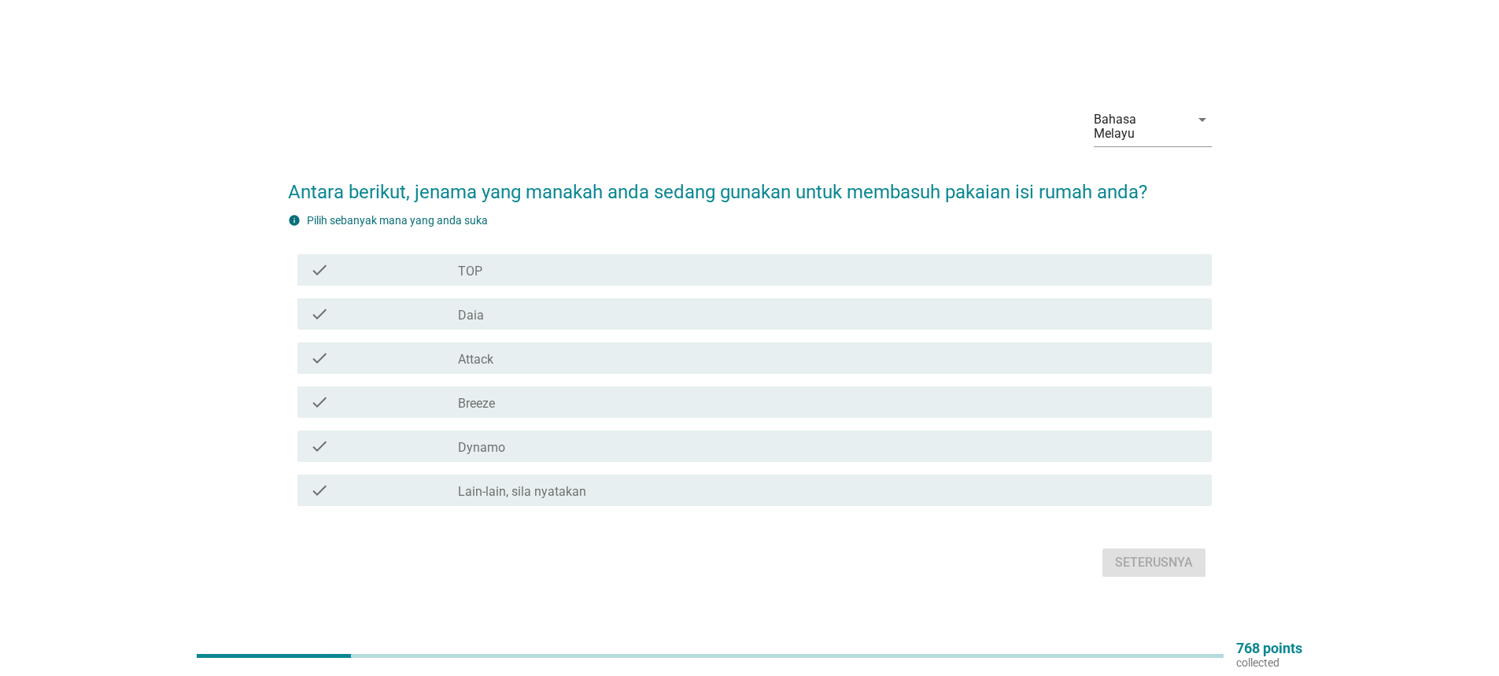
click at [472, 264] on label "TOP" at bounding box center [470, 272] width 24 height 16
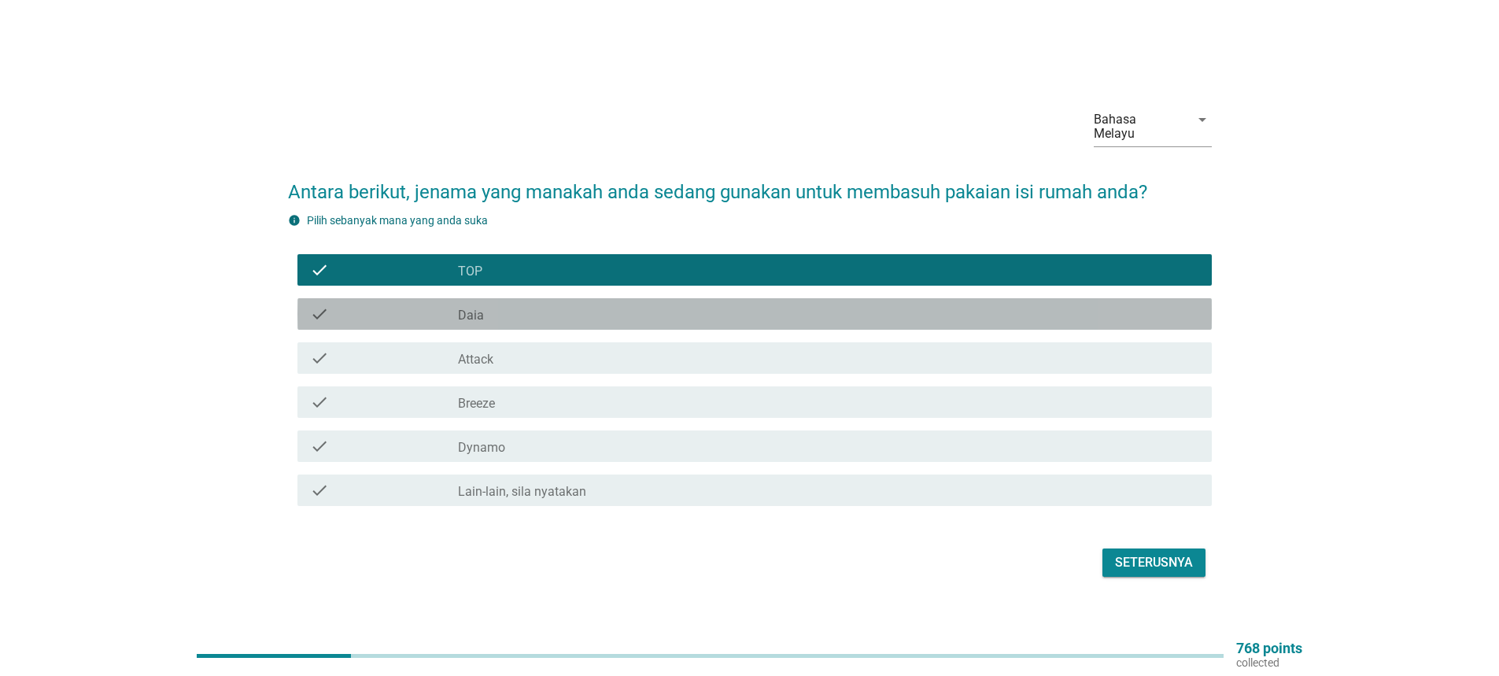
click at [491, 305] on div "check_box Daia" at bounding box center [828, 313] width 741 height 19
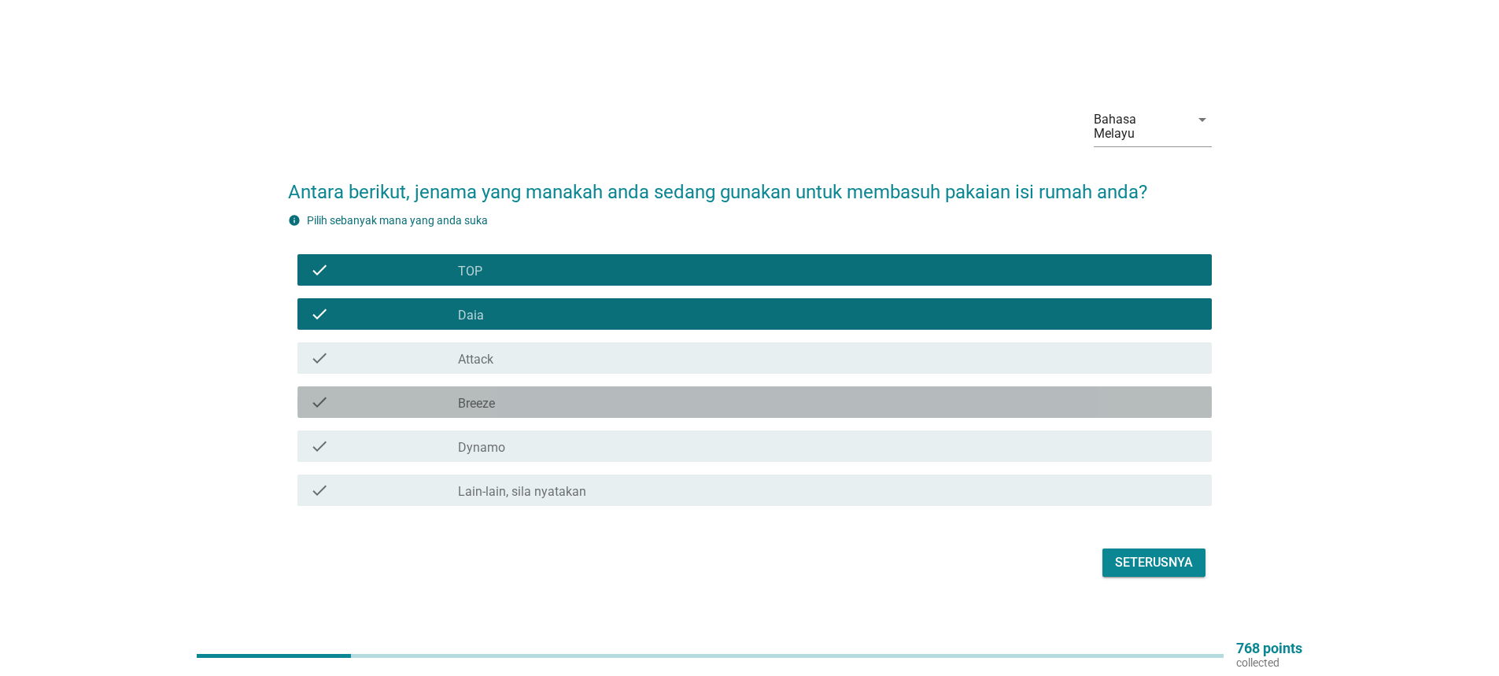
click at [475, 398] on label "Breeze" at bounding box center [476, 404] width 37 height 16
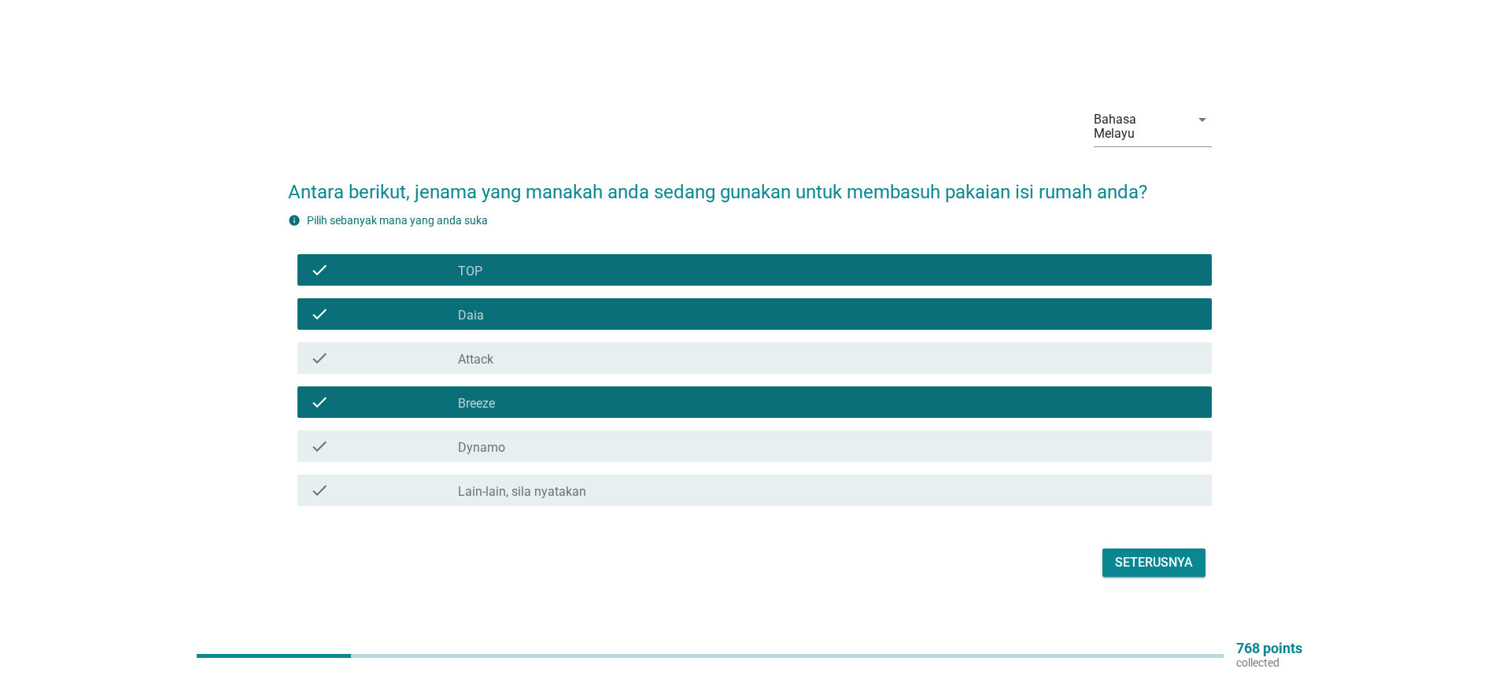
click at [492, 440] on label "Dynamo" at bounding box center [481, 448] width 47 height 16
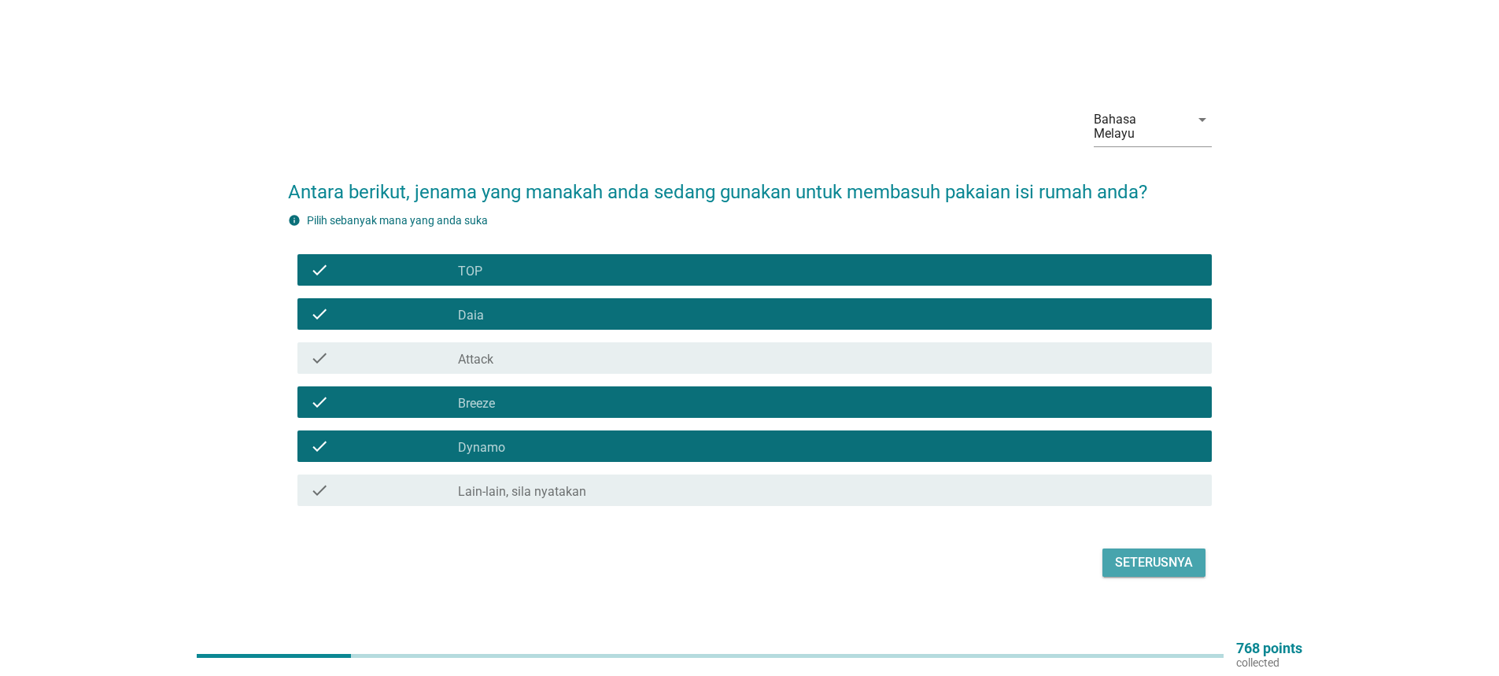
click at [1139, 553] on div "Seterusnya" at bounding box center [1154, 562] width 78 height 19
